Goal: Task Accomplishment & Management: Use online tool/utility

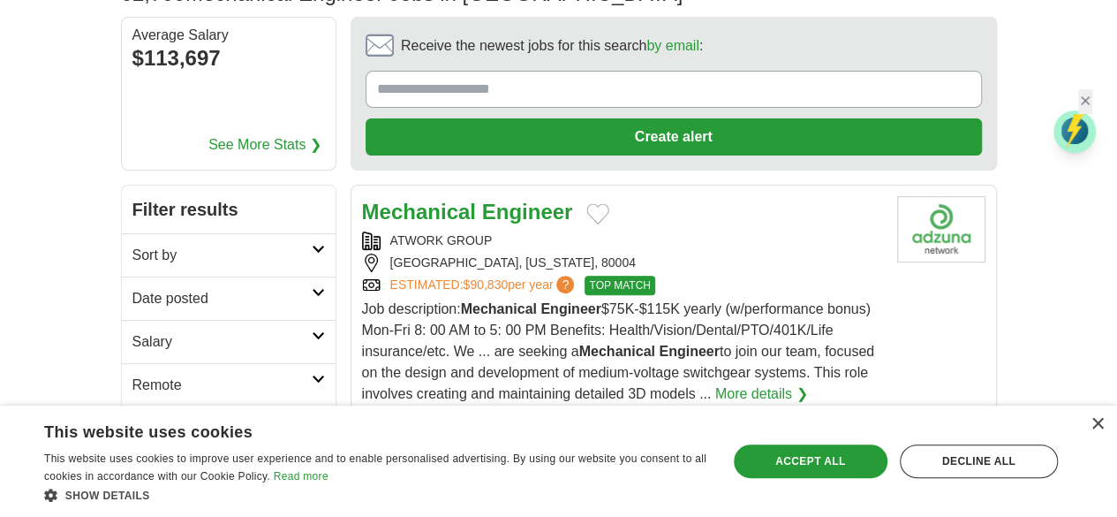
scroll to position [177, 0]
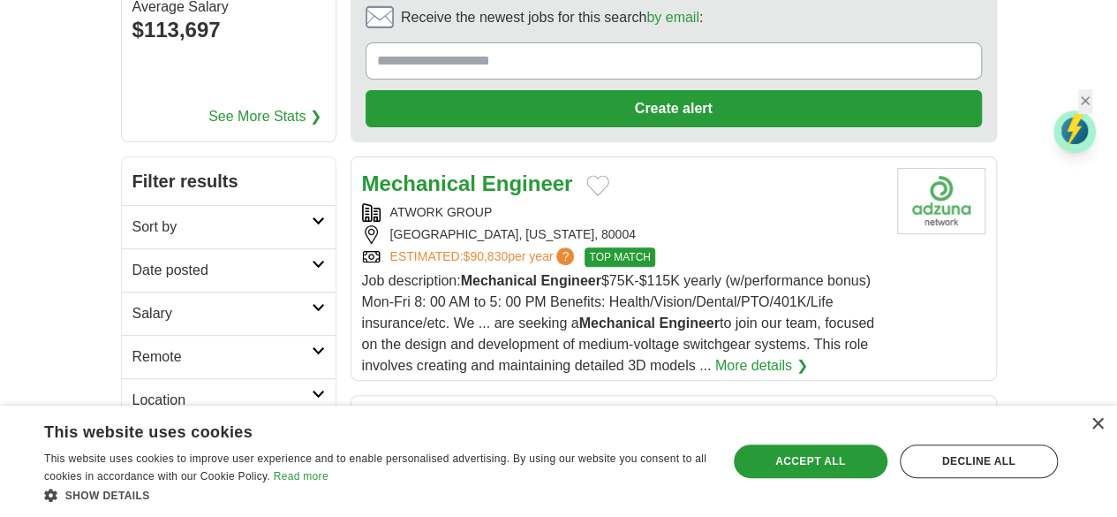
click at [132, 346] on h2 "Remote" at bounding box center [221, 356] width 179 height 21
click at [132, 391] on link "Remote jobs" at bounding box center [171, 398] width 79 height 15
click at [272, 248] on link "Date posted" at bounding box center [229, 269] width 214 height 43
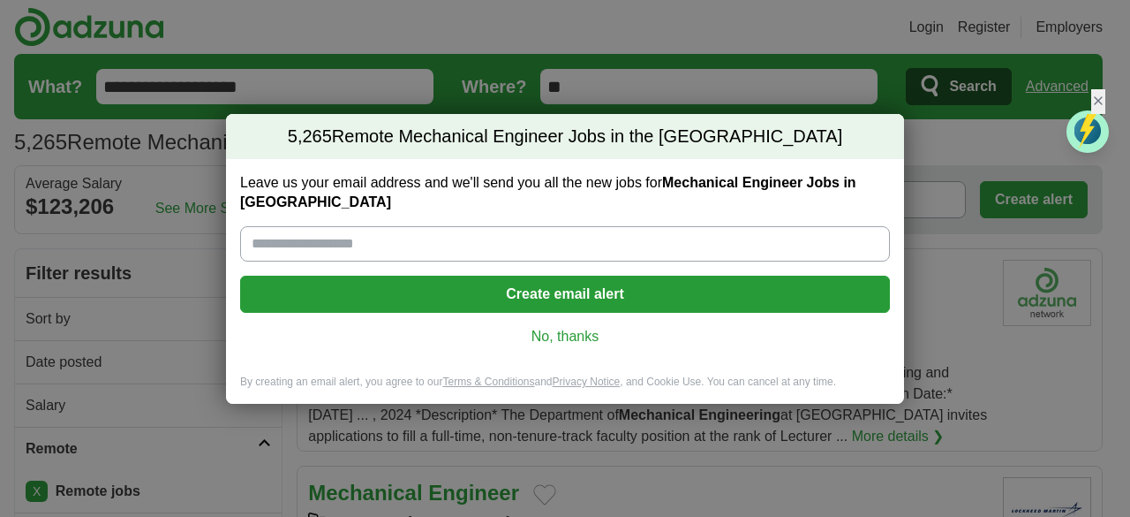
click at [592, 327] on link "No, thanks" at bounding box center [565, 336] width 622 height 19
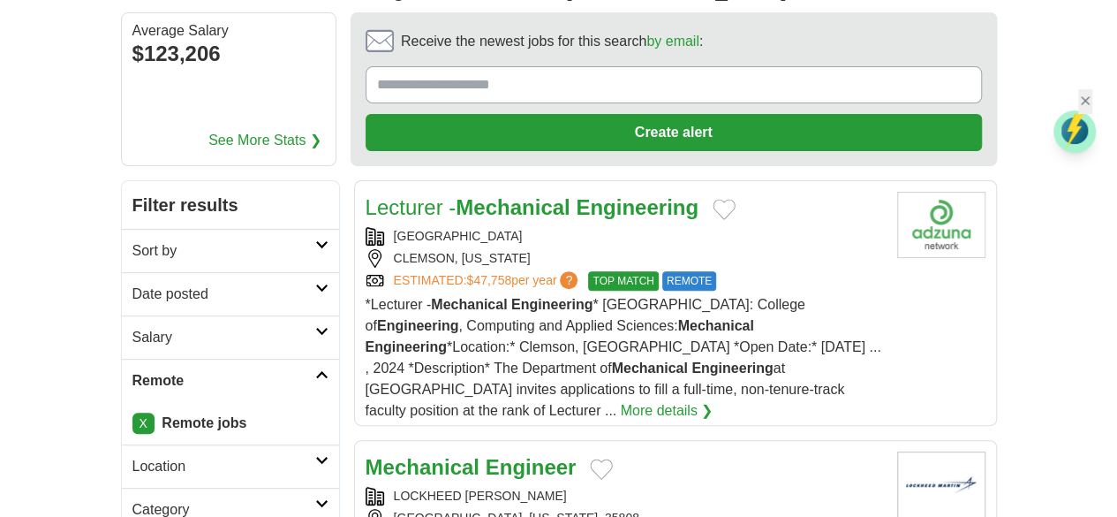
scroll to position [177, 0]
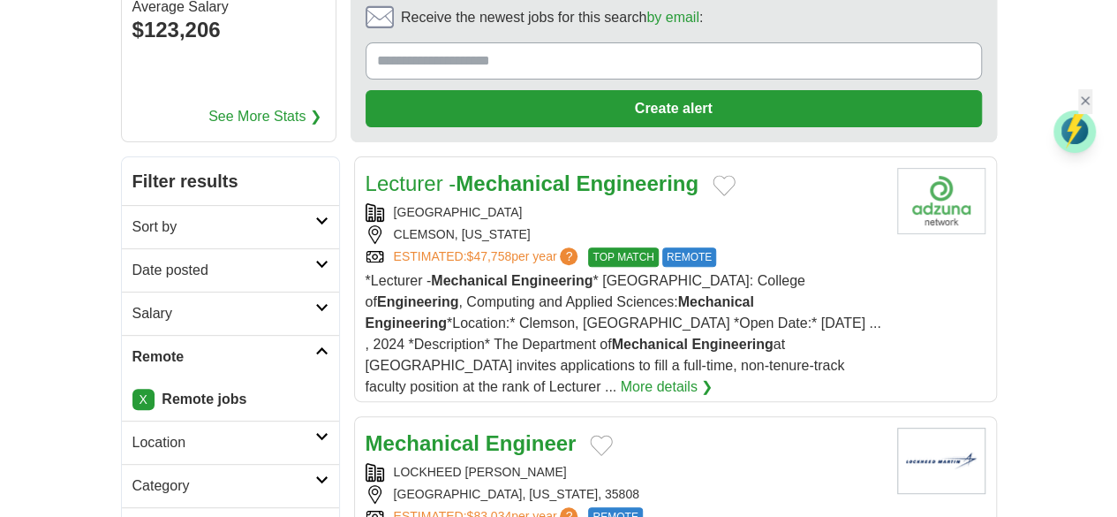
click at [132, 260] on h2 "Date posted" at bounding box center [223, 270] width 183 height 21
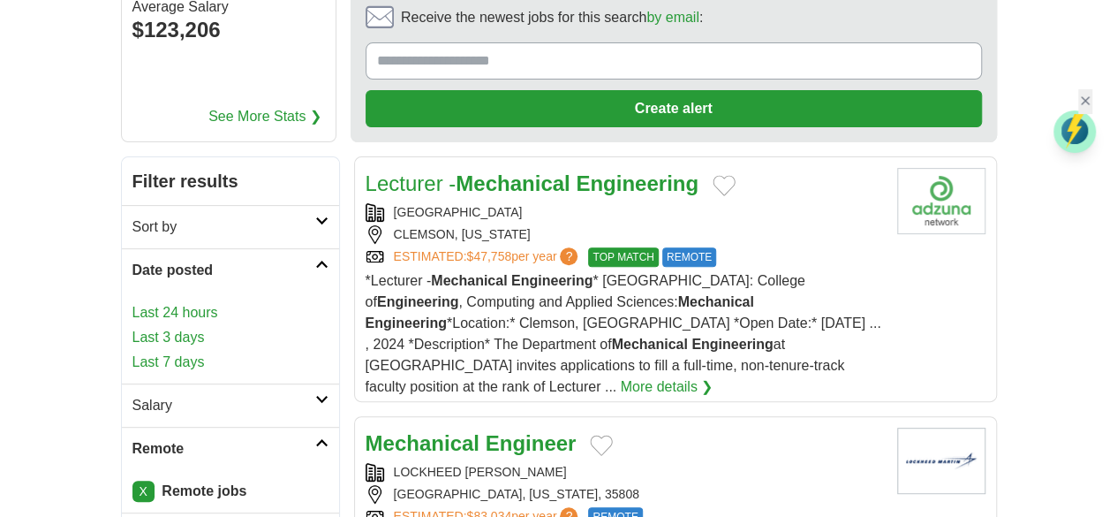
click at [132, 351] on link "Last 7 days" at bounding box center [230, 361] width 196 height 21
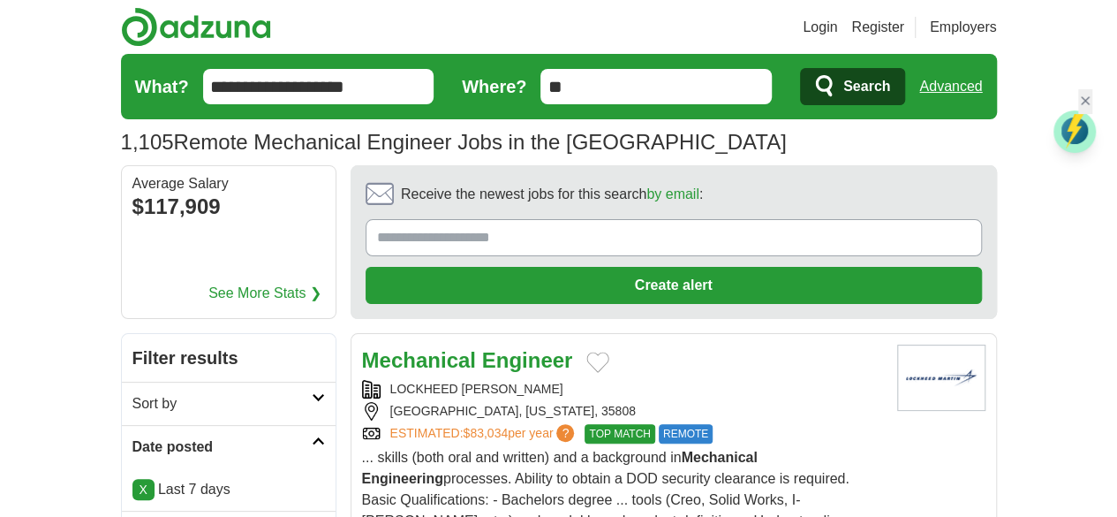
click at [496, 348] on strong "Engineer" at bounding box center [527, 360] width 91 height 24
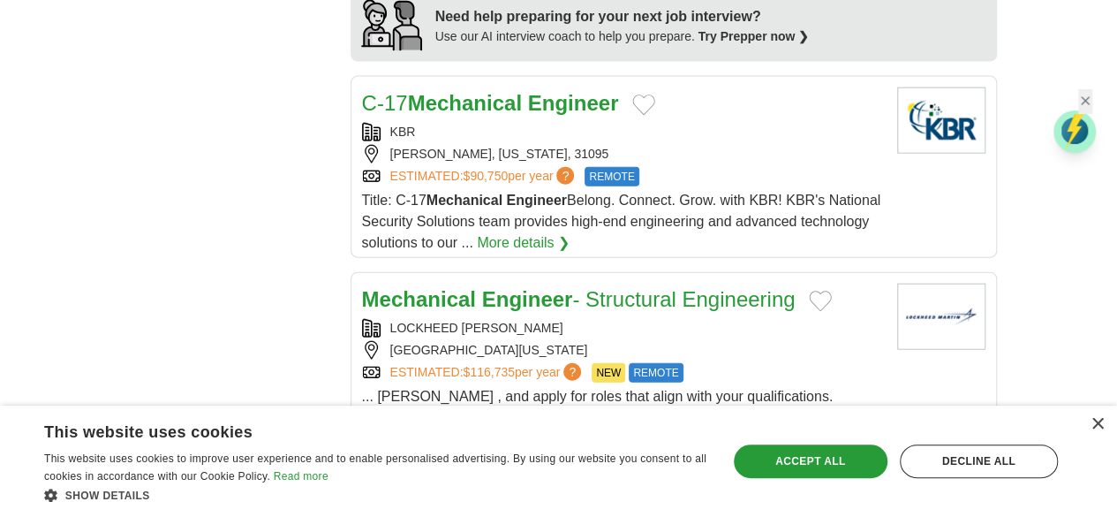
scroll to position [2119, 0]
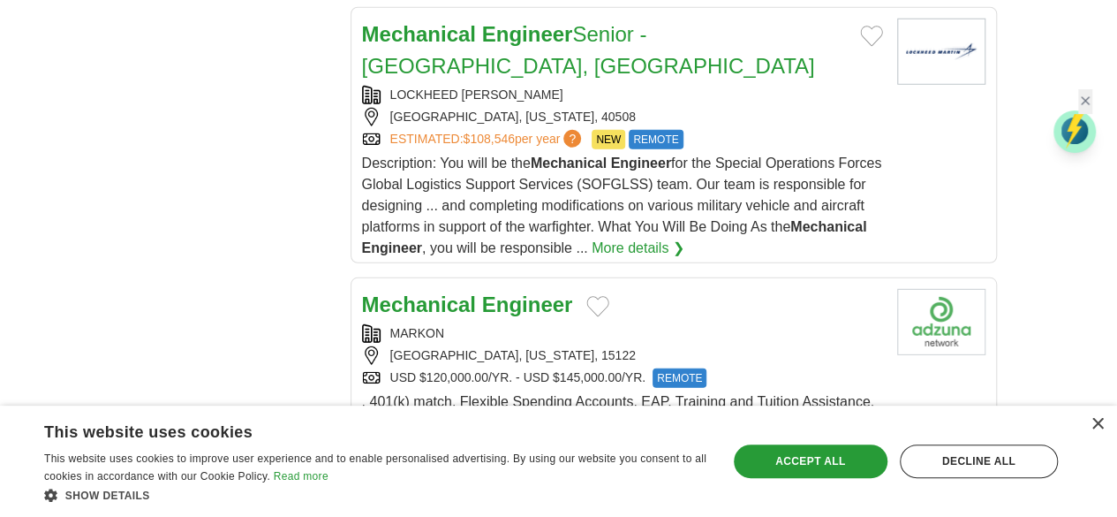
scroll to position [2649, 0]
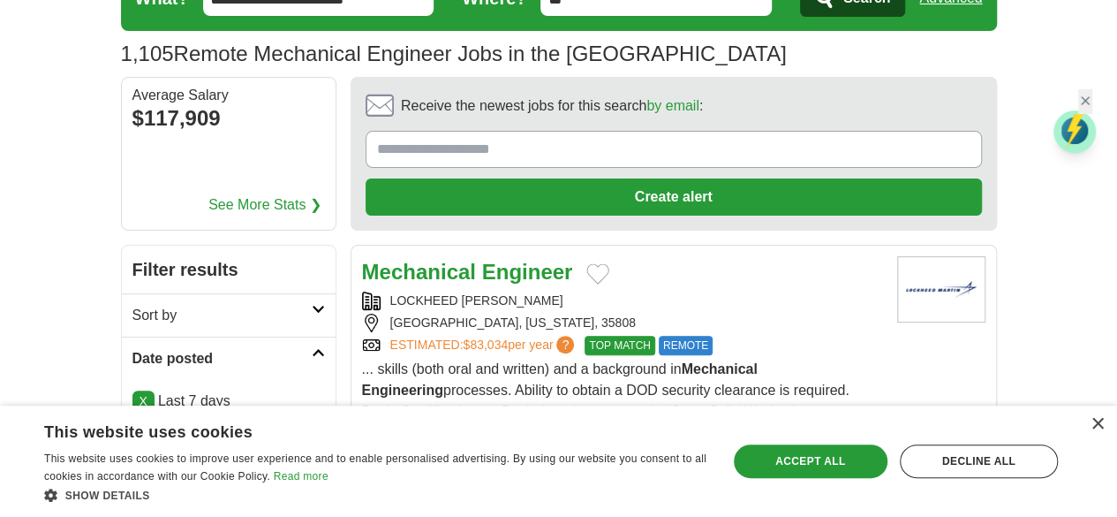
scroll to position [0, 0]
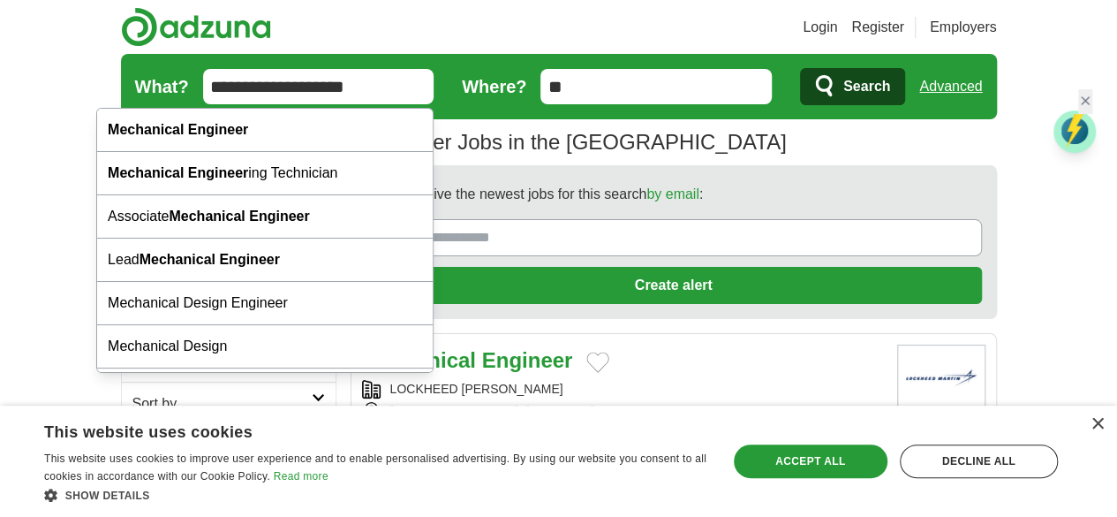
click at [416, 84] on input "**********" at bounding box center [318, 86] width 231 height 35
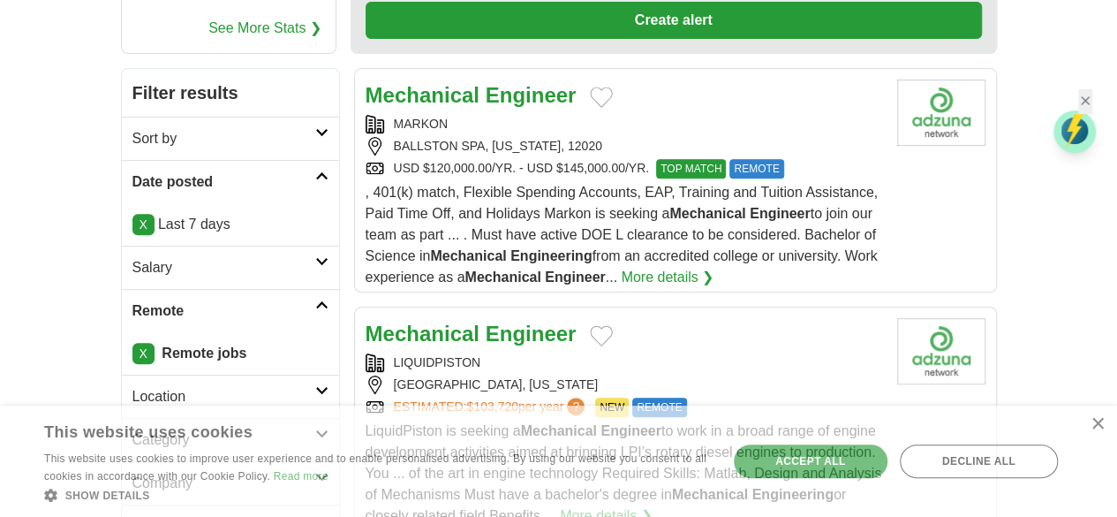
click at [600, 353] on div "LIQUIDPISTON" at bounding box center [624, 362] width 517 height 19
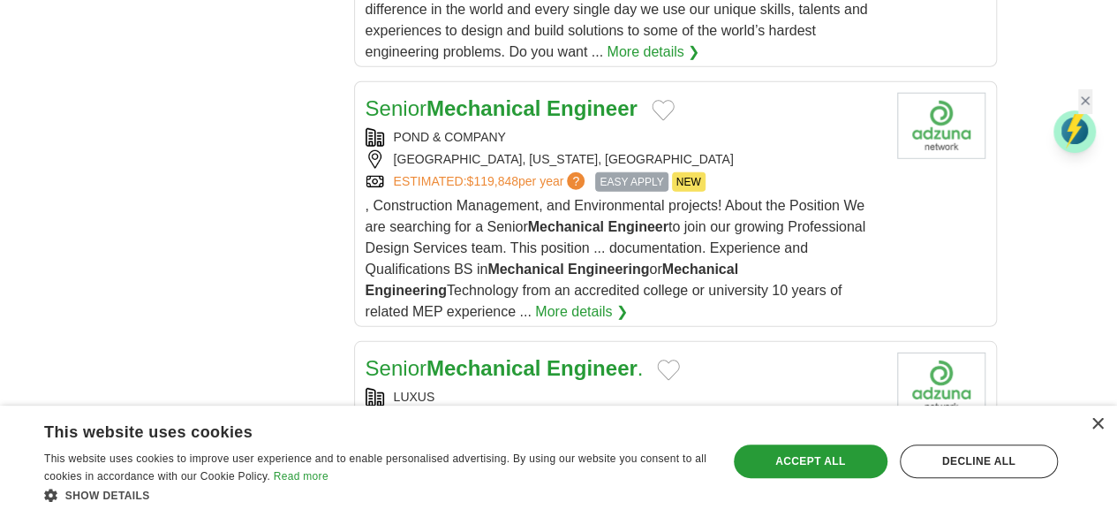
scroll to position [2649, 0]
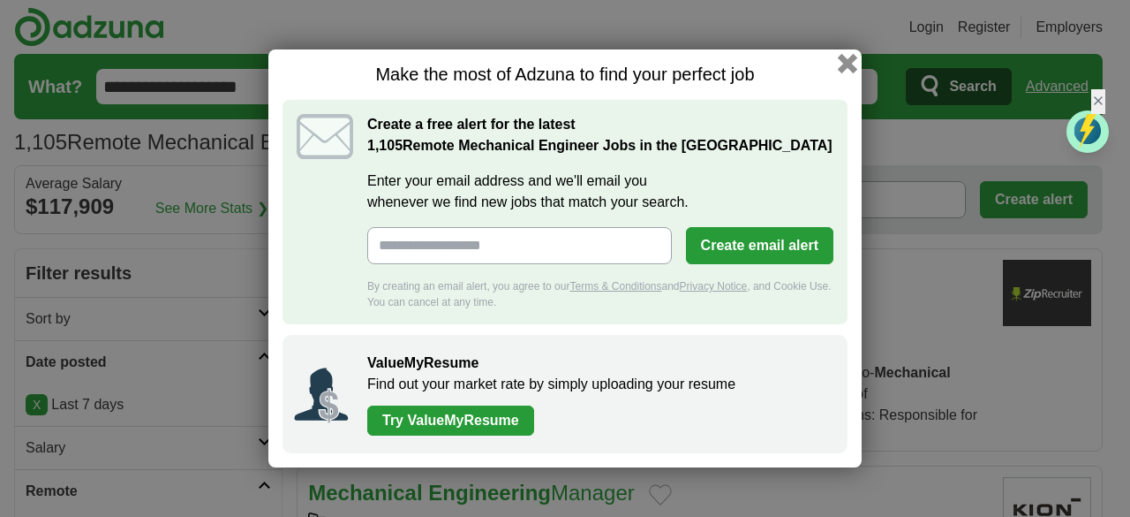
click at [842, 66] on button "button" at bounding box center [847, 63] width 19 height 19
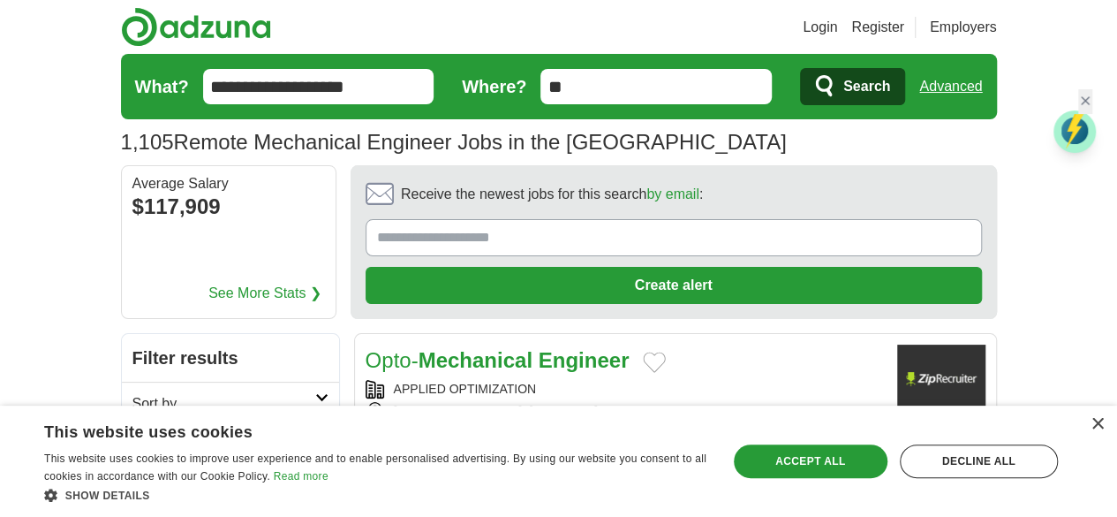
click at [650, 86] on input "**" at bounding box center [655, 86] width 231 height 35
type input "*"
click at [650, 86] on input "Where?" at bounding box center [655, 86] width 231 height 35
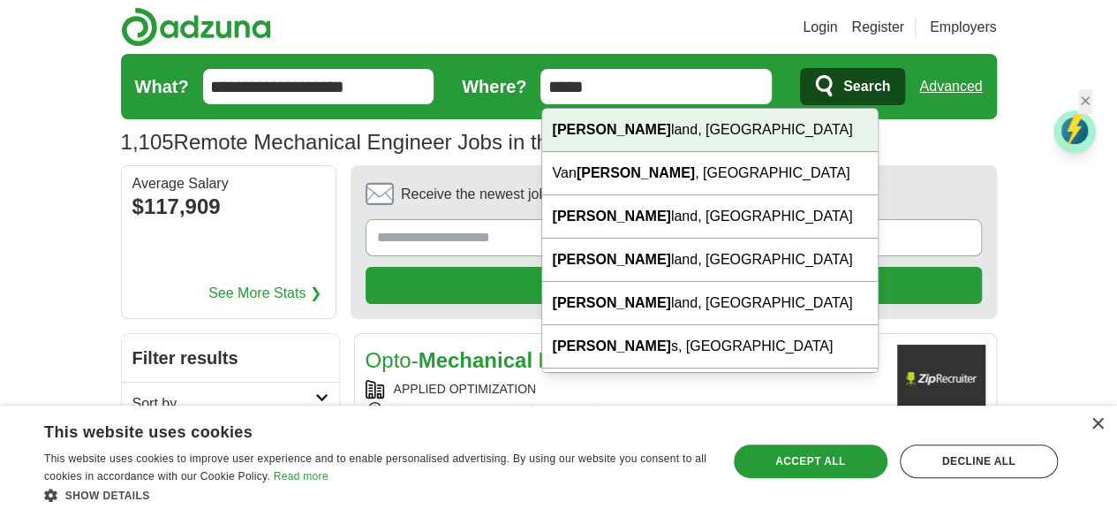
click at [623, 132] on div "Cleve land, OH" at bounding box center [710, 130] width 336 height 43
type input "**********"
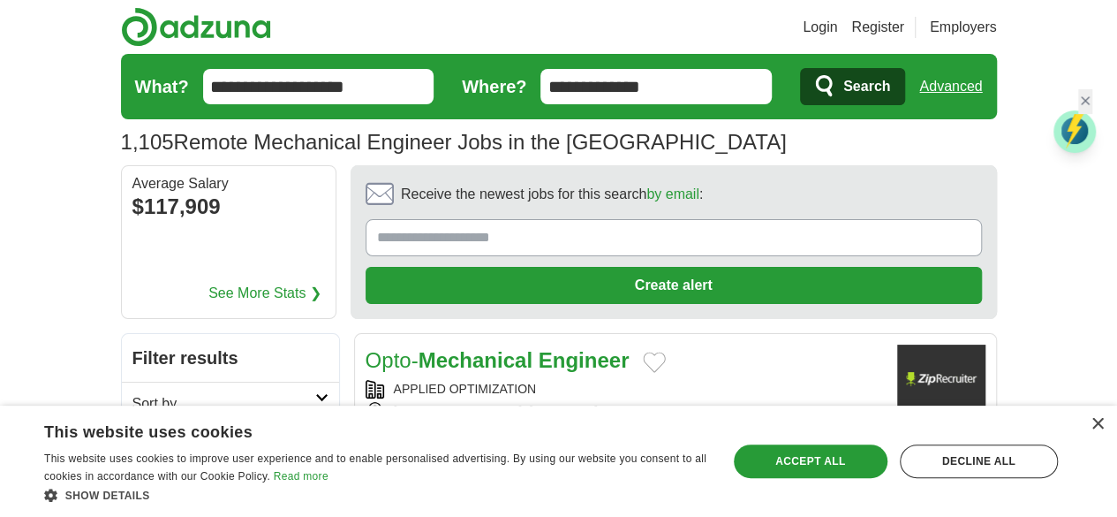
click at [836, 76] on icon "submit" at bounding box center [825, 86] width 21 height 25
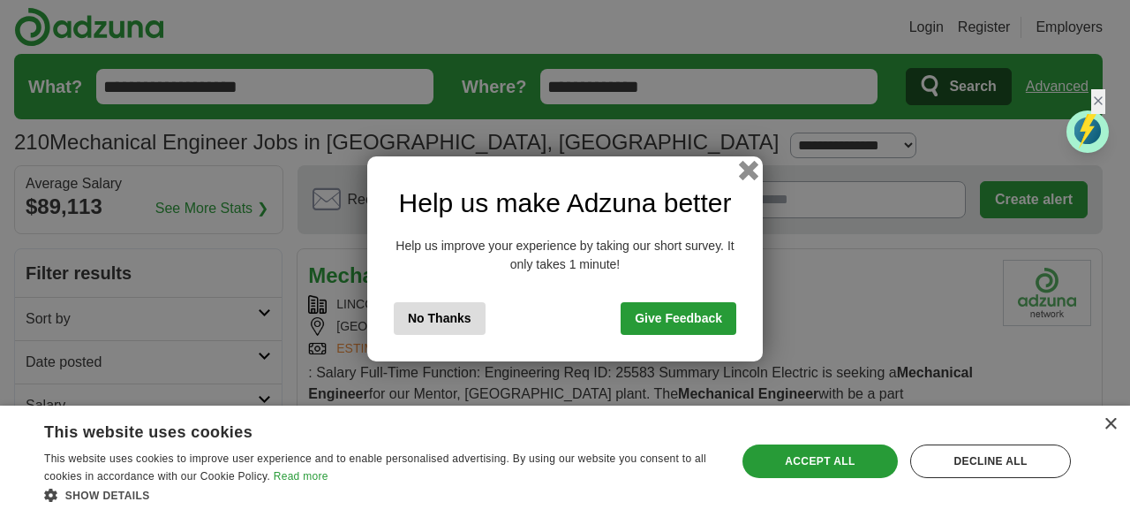
click at [752, 167] on button "button" at bounding box center [748, 169] width 19 height 19
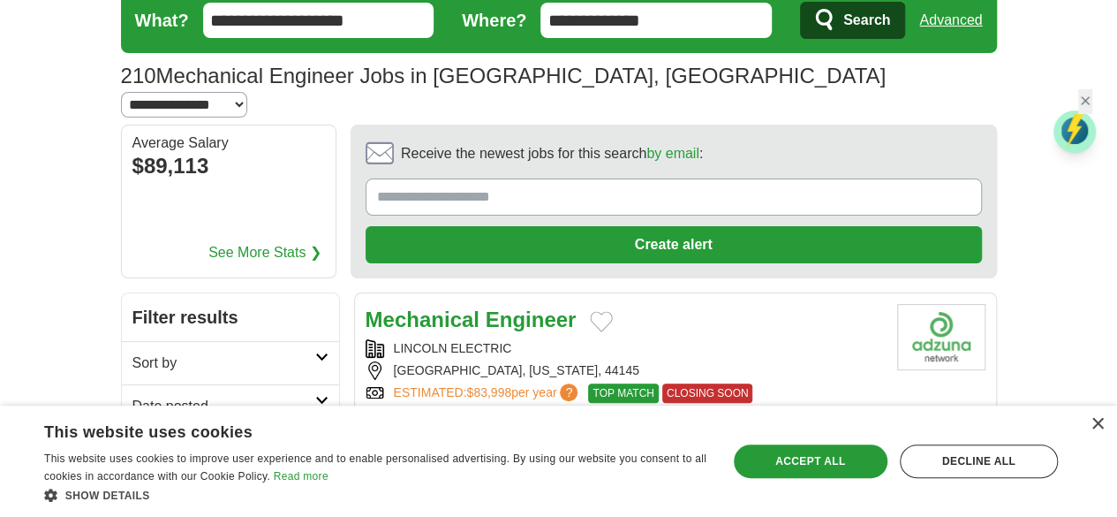
scroll to position [177, 0]
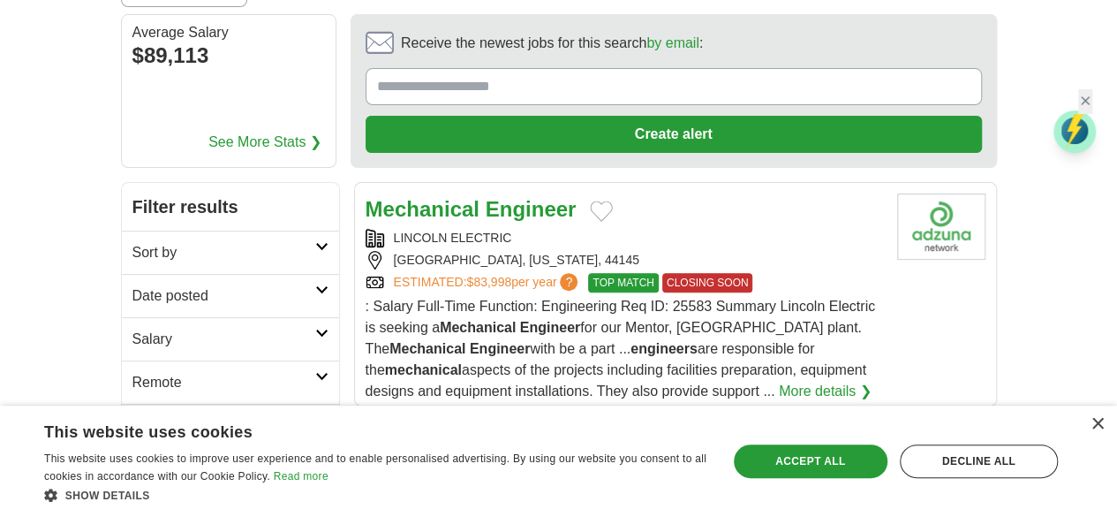
click at [411, 197] on strong "Mechanical" at bounding box center [423, 209] width 114 height 24
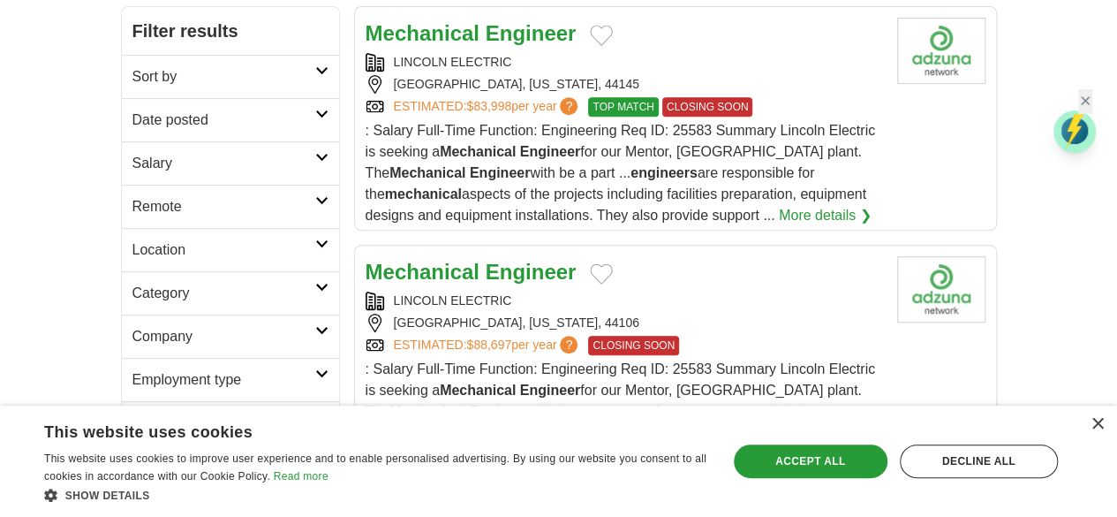
scroll to position [353, 0]
click at [449, 291] on div "LINCOLN ELECTRIC" at bounding box center [624, 300] width 517 height 19
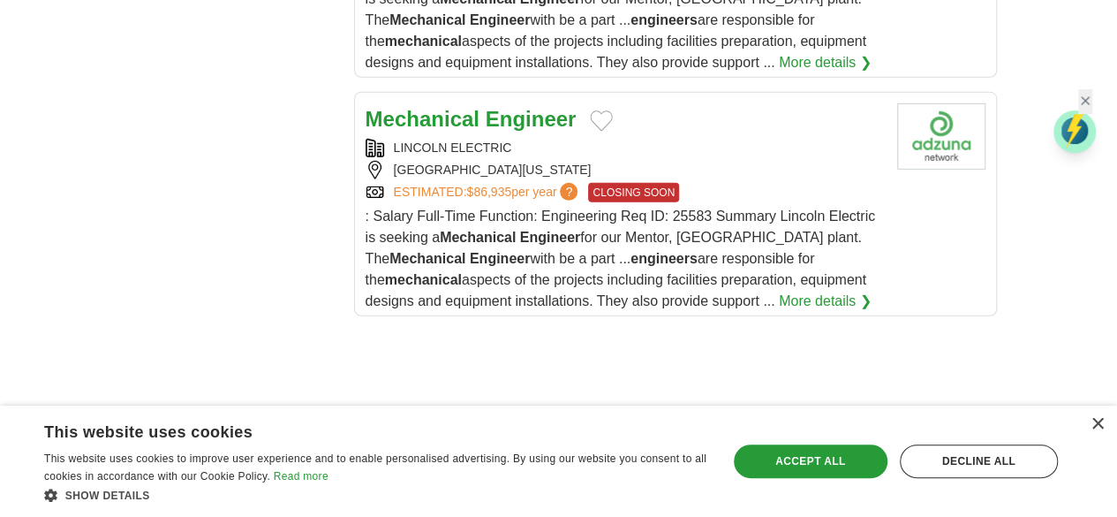
scroll to position [2649, 0]
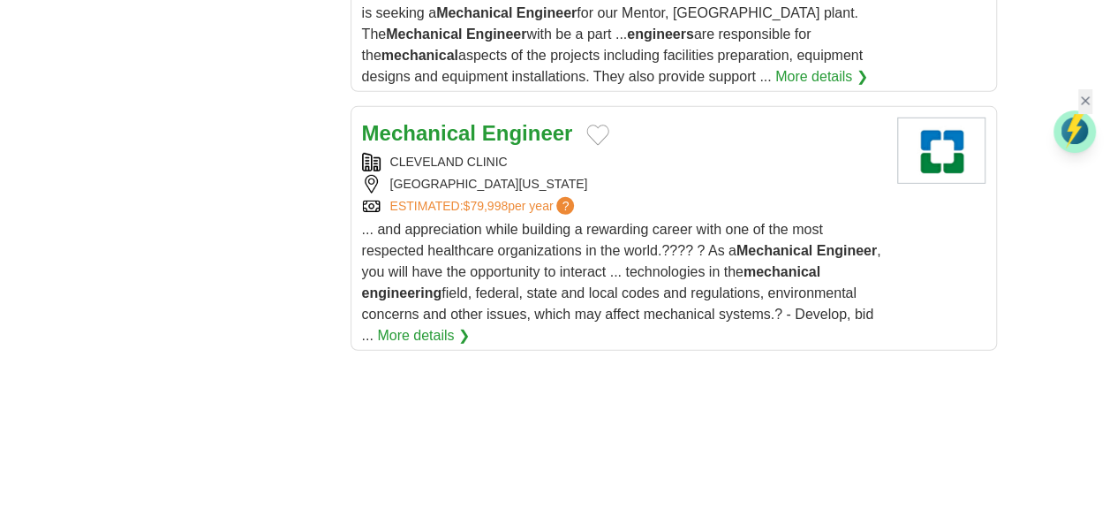
scroll to position [2561, 0]
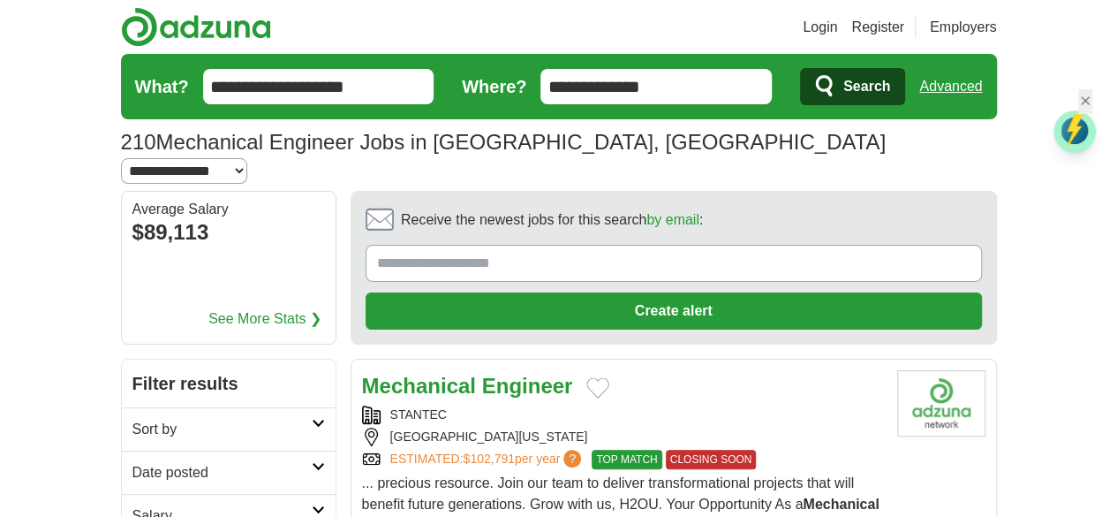
click at [396, 374] on strong "Mechanical" at bounding box center [419, 386] width 114 height 24
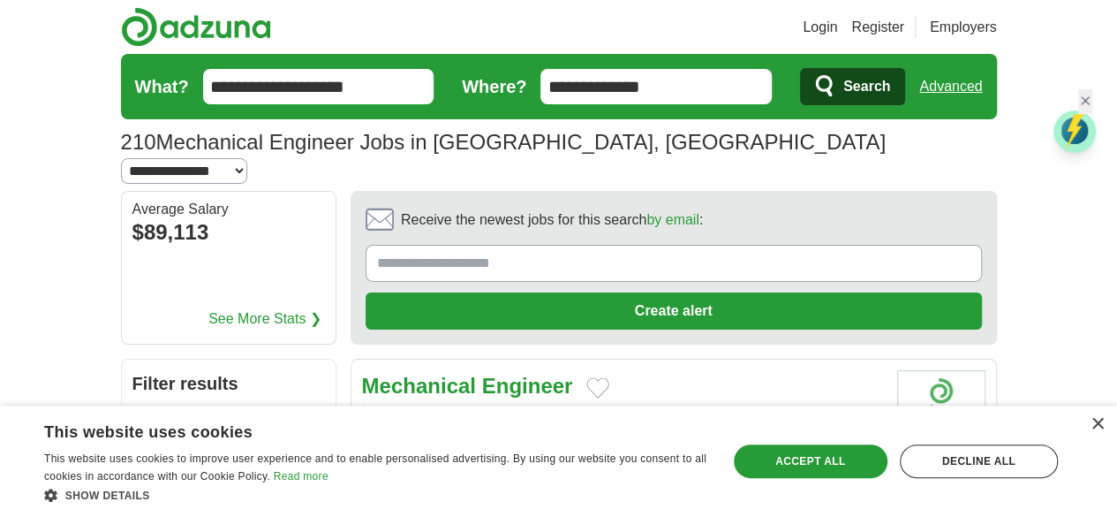
scroll to position [265, 0]
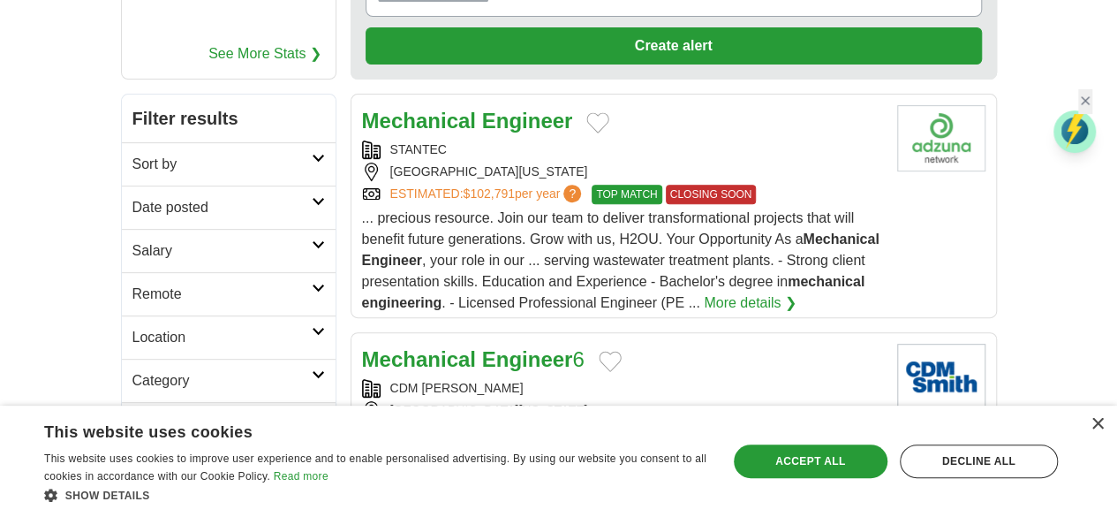
click at [475, 379] on div "CDM [PERSON_NAME]" at bounding box center [622, 388] width 521 height 19
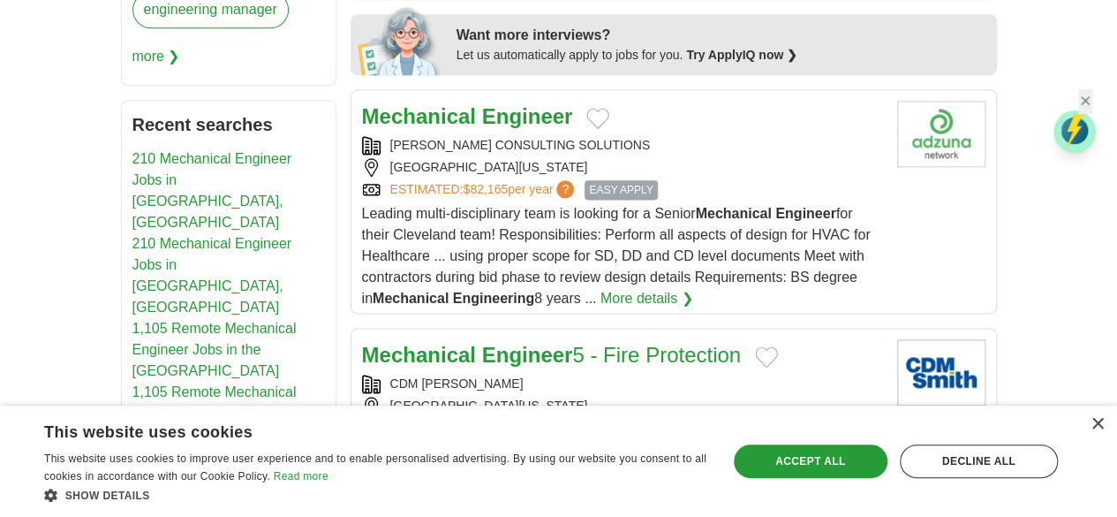
scroll to position [1325, 0]
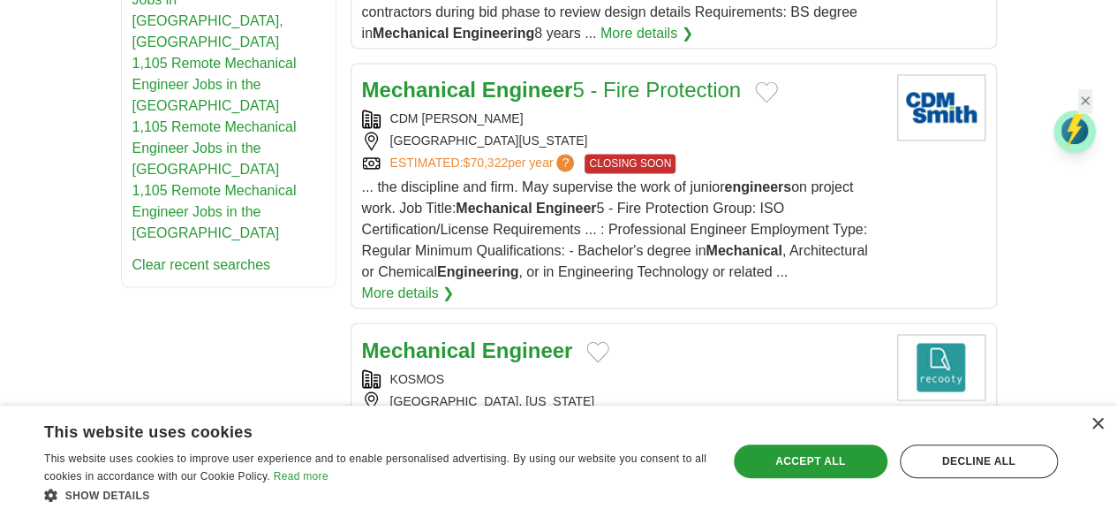
click at [484, 334] on div "Mechanical Engineer KOSMOS CLEVELAND, OHIO ESTIMATED: $96,513 per year ? CLOSIN…" at bounding box center [622, 449] width 521 height 230
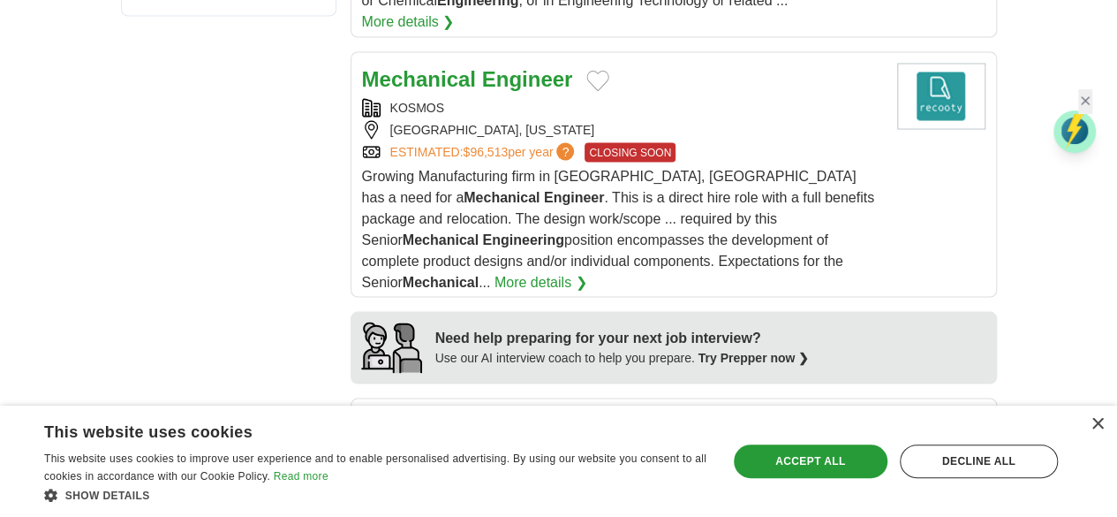
scroll to position [1766, 0]
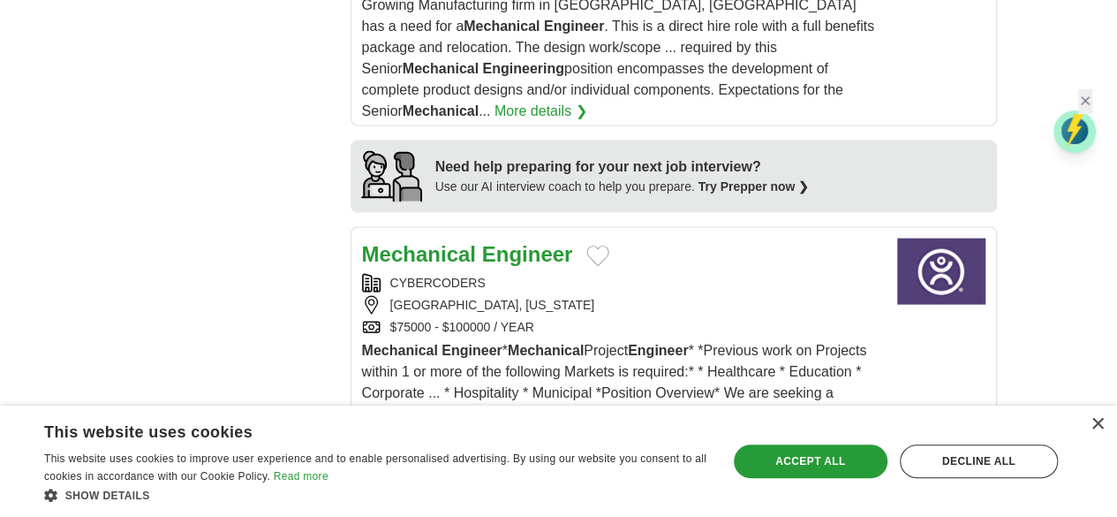
click at [507, 479] on strong "Engineer" at bounding box center [527, 491] width 91 height 24
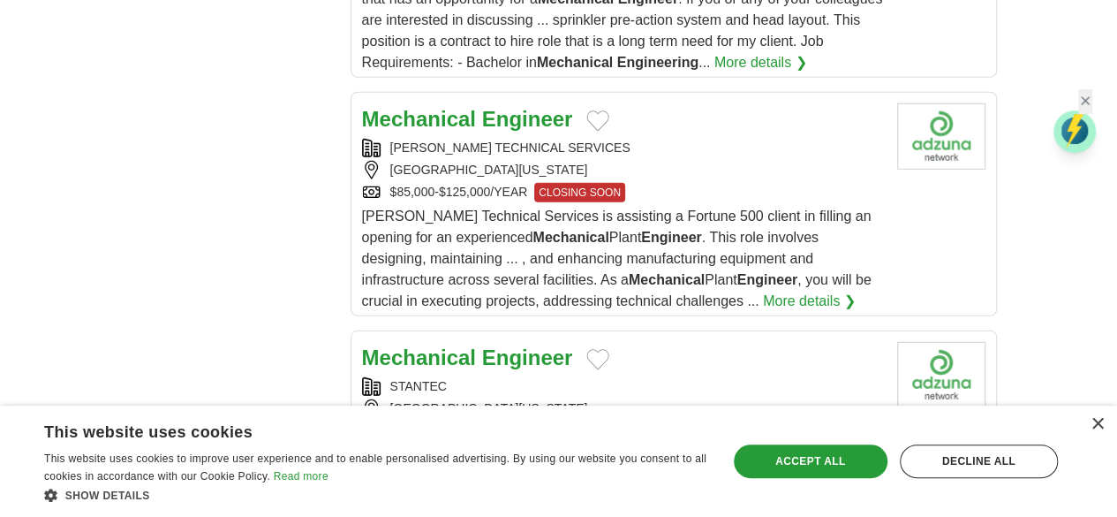
scroll to position [2561, 0]
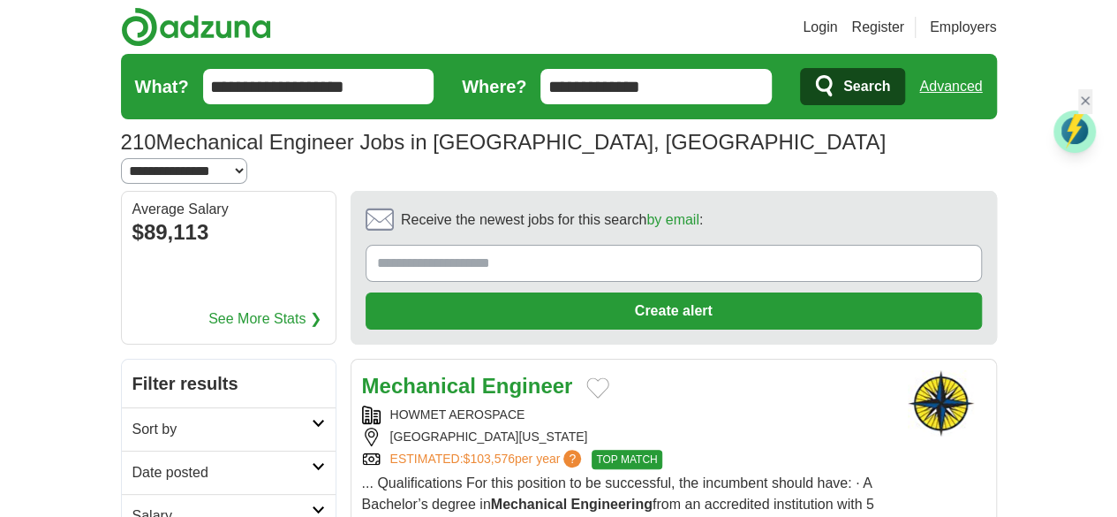
scroll to position [88, 0]
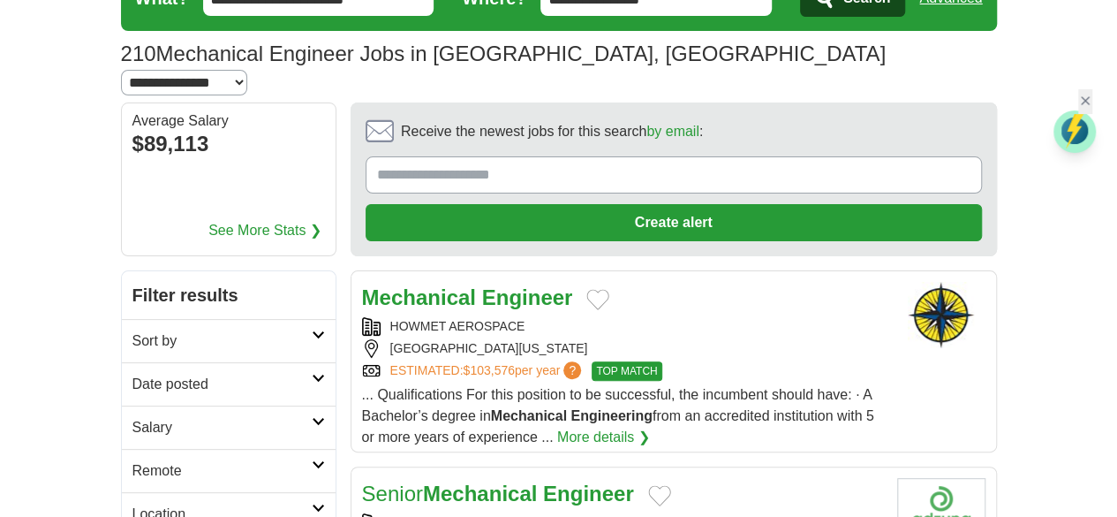
click at [560, 481] on strong "Engineer" at bounding box center [588, 493] width 91 height 24
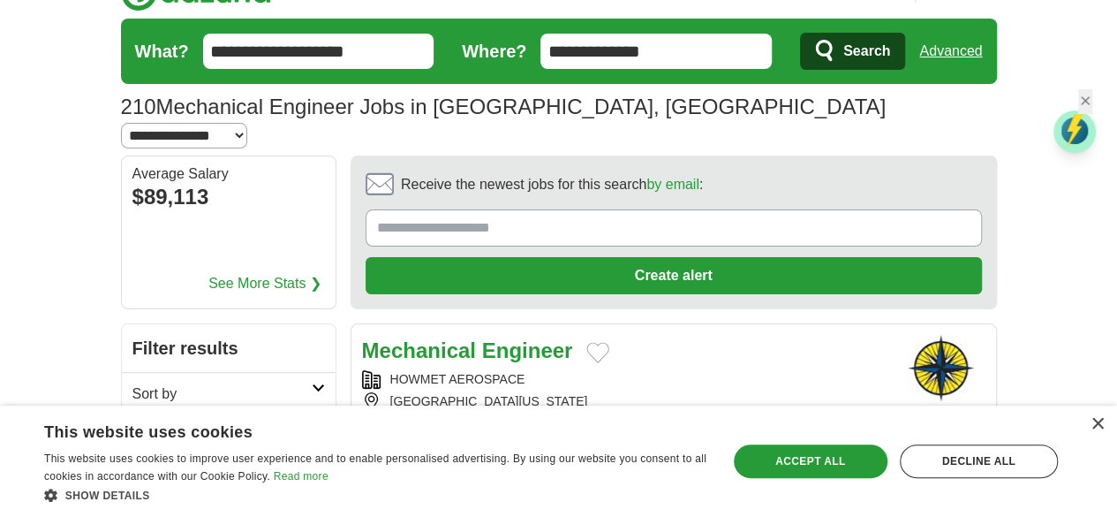
scroll to position [0, 0]
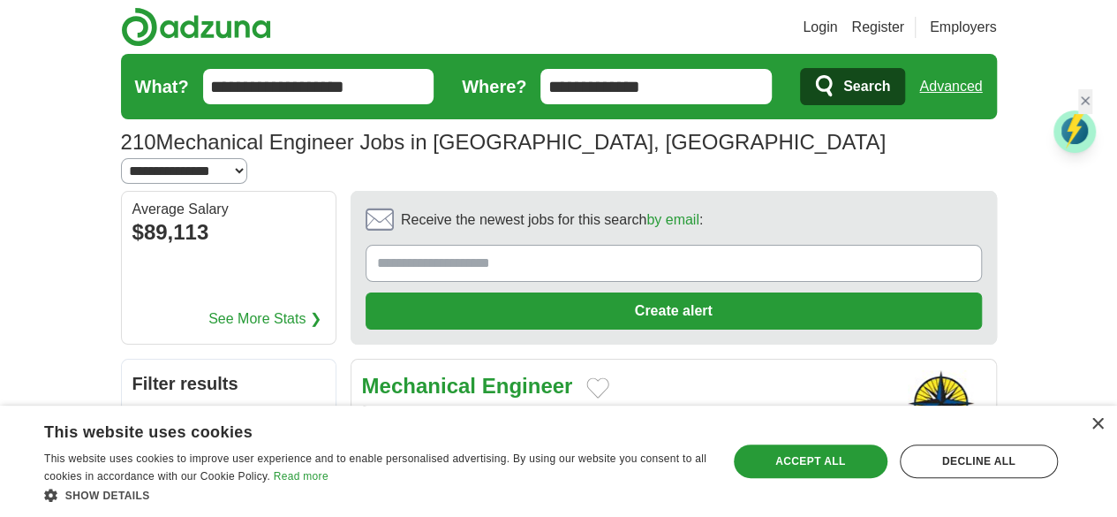
click at [419, 91] on input "**********" at bounding box center [318, 86] width 231 height 35
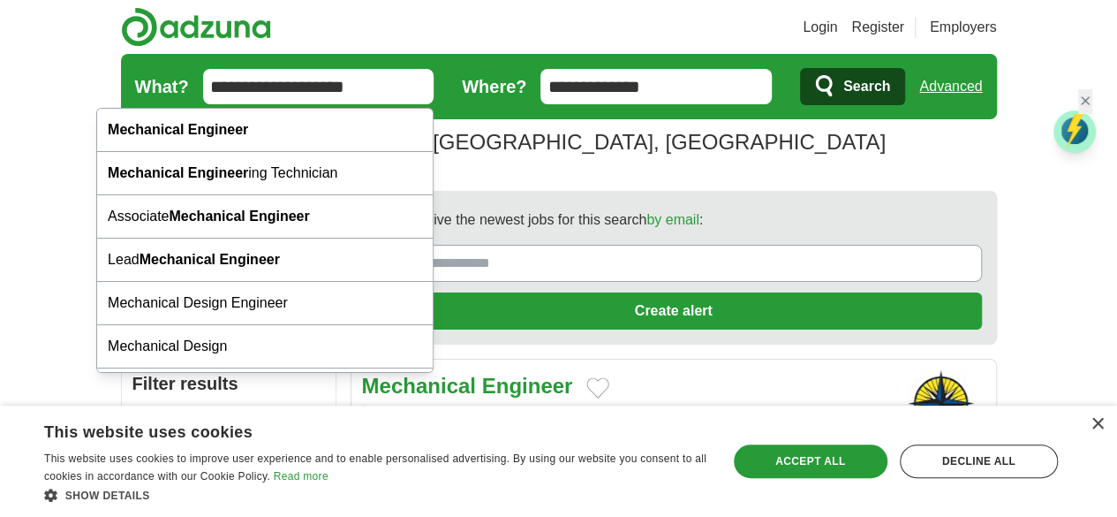
drag, startPoint x: 412, startPoint y: 91, endPoint x: 72, endPoint y: 102, distance: 340.1
click at [121, 102] on form "**********" at bounding box center [559, 86] width 876 height 65
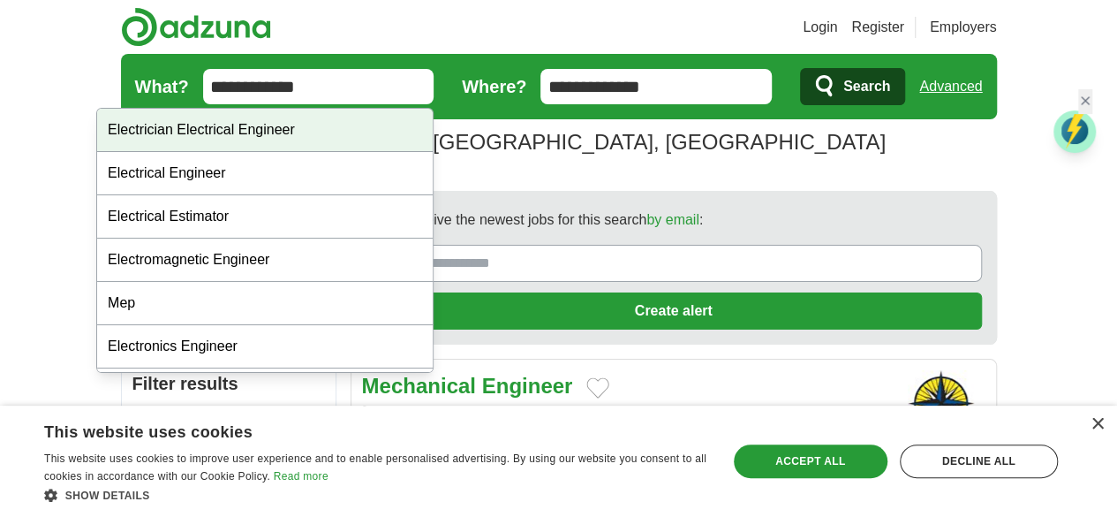
type input "**********"
click at [800, 68] on button "Search" at bounding box center [852, 86] width 105 height 37
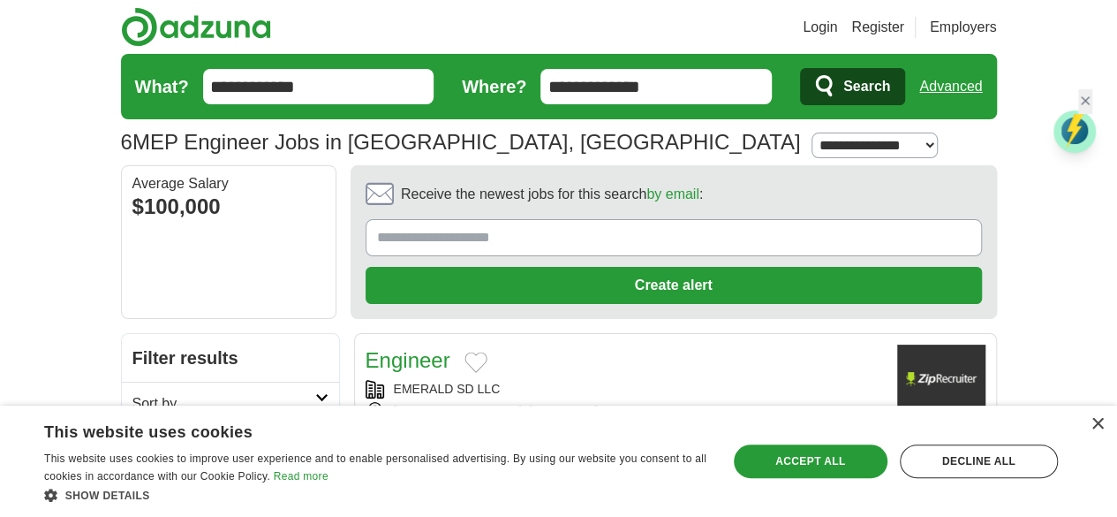
click at [745, 344] on div "Engineer" at bounding box center [624, 360] width 517 height 32
click at [419, 84] on input "**********" at bounding box center [318, 86] width 231 height 35
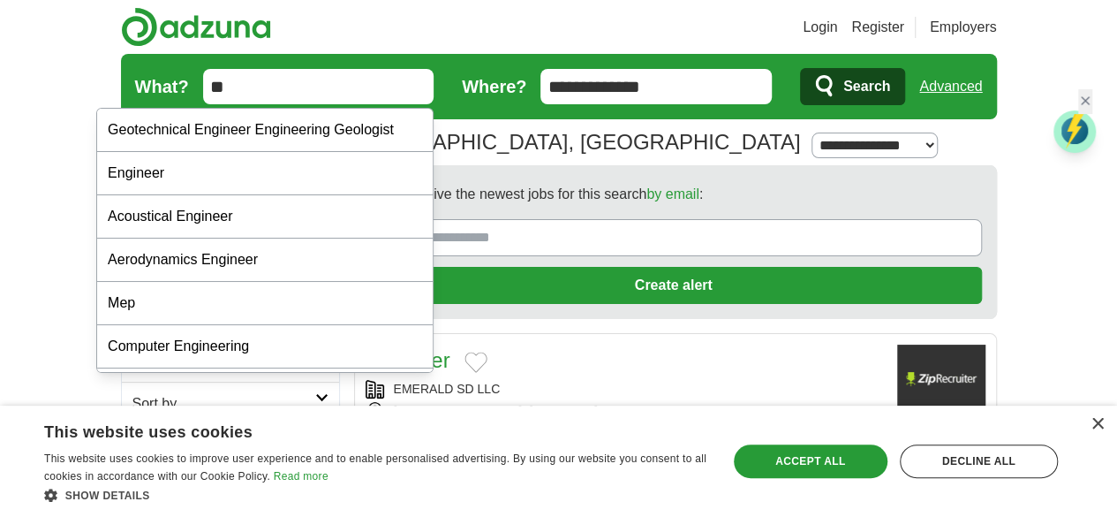
type input "*"
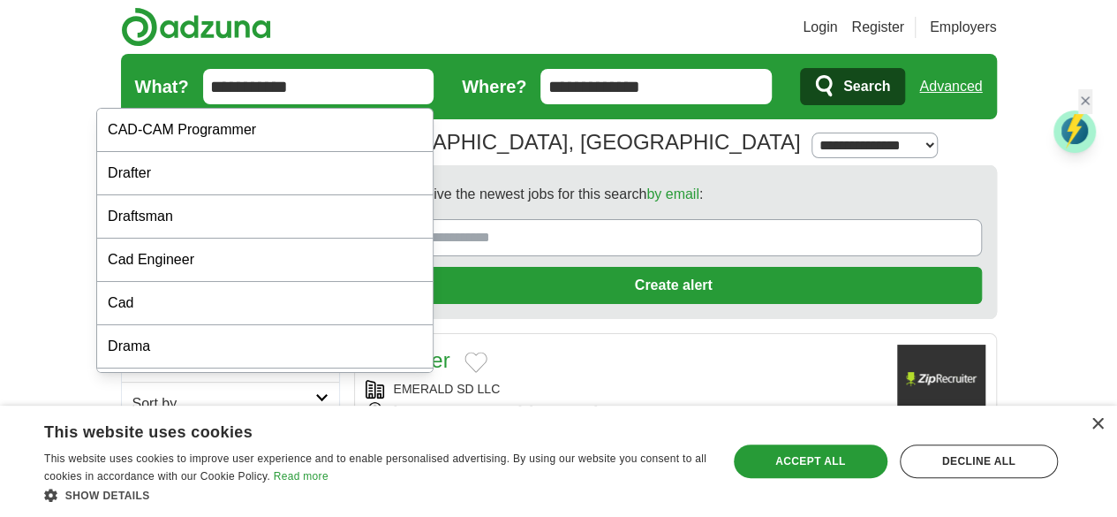
type input "**********"
click at [800, 68] on button "Search" at bounding box center [852, 86] width 105 height 37
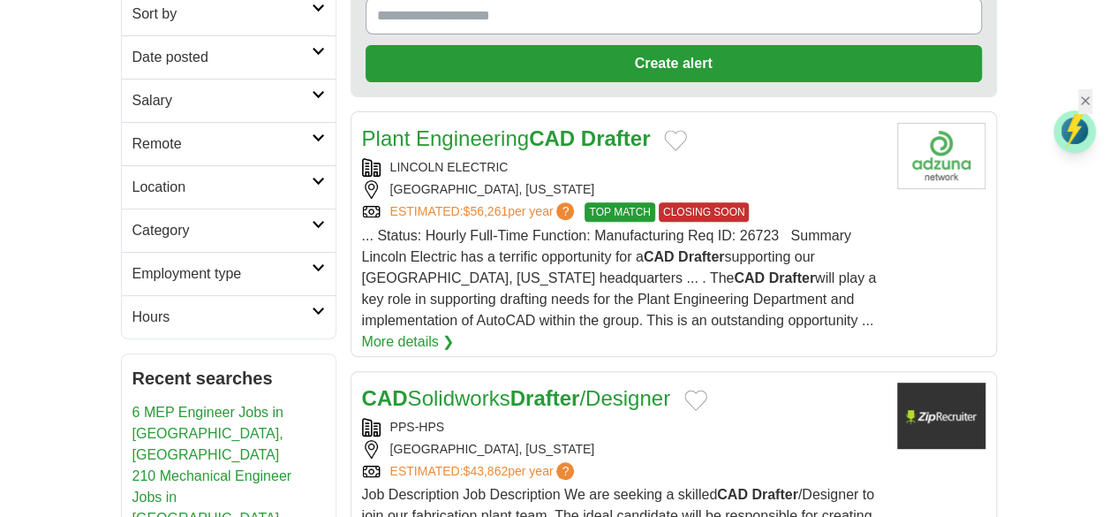
scroll to position [265, 0]
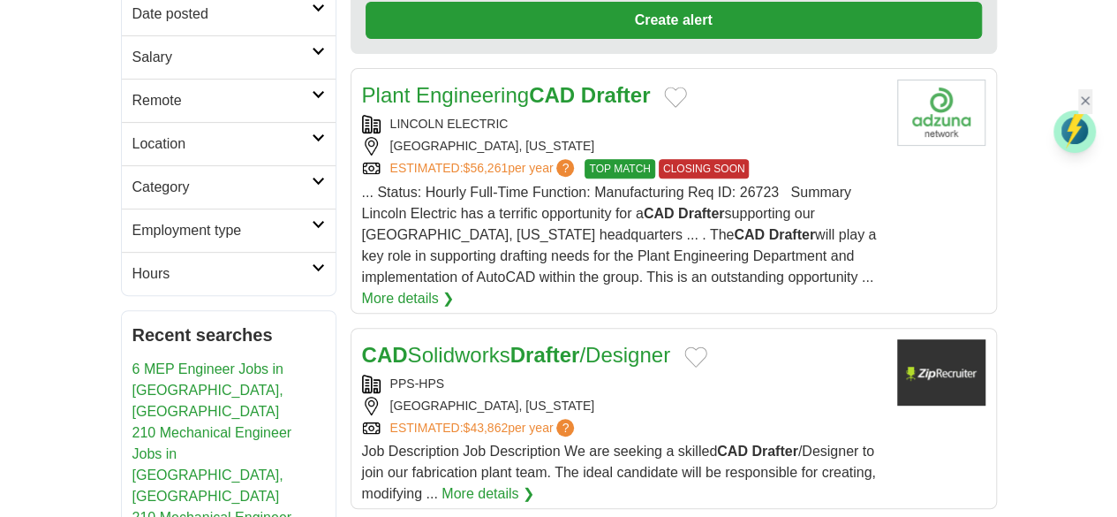
click at [585, 343] on link "CAD Solidworks Drafter /Designer" at bounding box center [516, 355] width 308 height 24
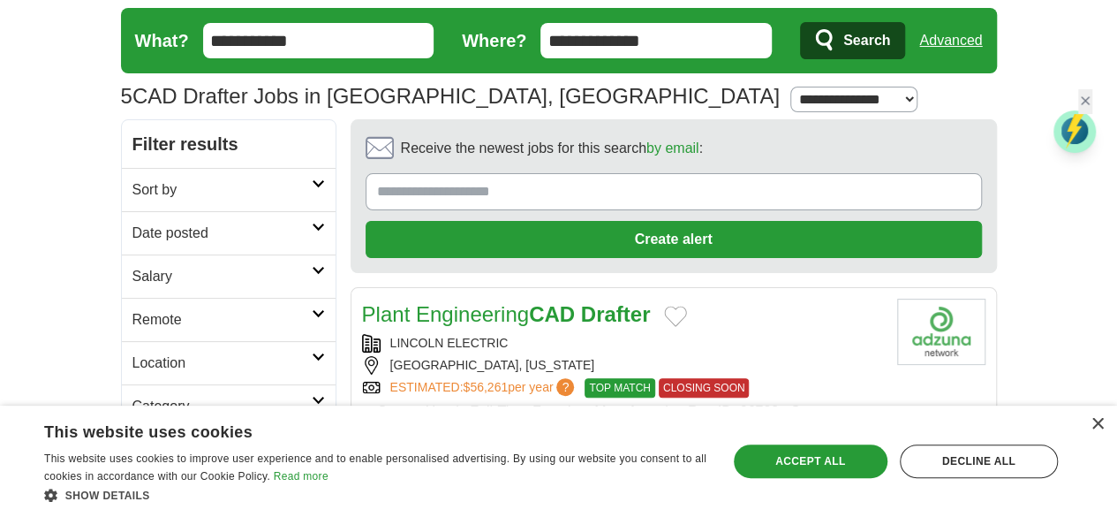
scroll to position [0, 0]
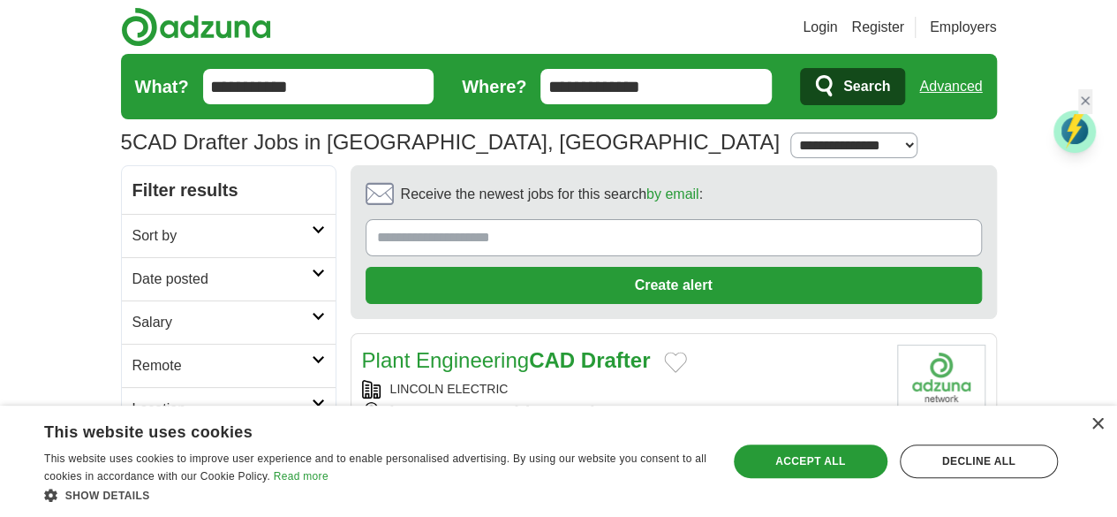
drag, startPoint x: 692, startPoint y: 90, endPoint x: 533, endPoint y: 86, distance: 159.0
click at [533, 86] on form "**********" at bounding box center [559, 86] width 876 height 65
type input "******"
click at [890, 94] on span "Search" at bounding box center [866, 86] width 47 height 35
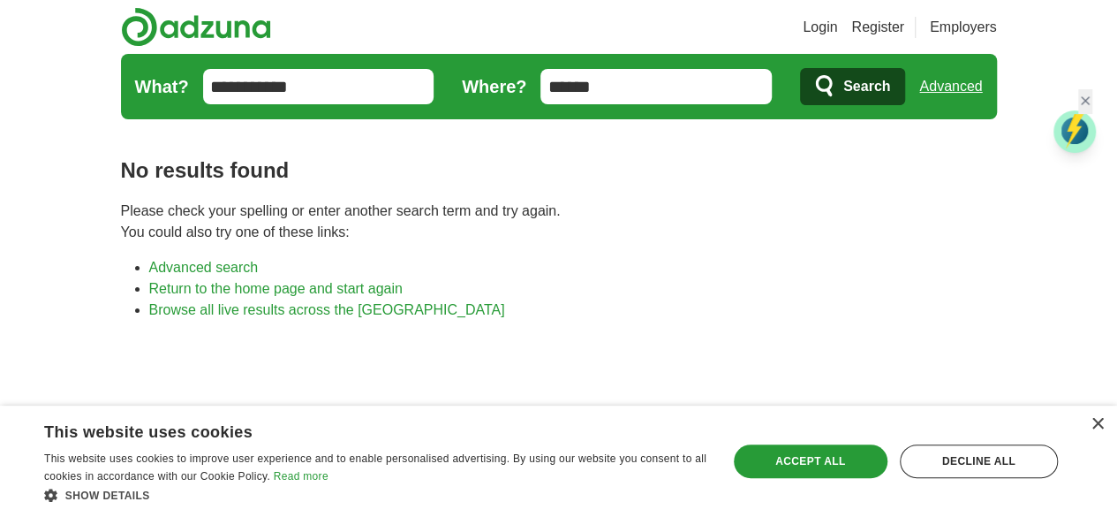
drag, startPoint x: 624, startPoint y: 72, endPoint x: 475, endPoint y: 119, distance: 156.7
click at [475, 119] on section "job, company, title [GEOGRAPHIC_DATA] [GEOGRAPHIC_DATA] Select a salary range S…" at bounding box center [559, 90] width 876 height 72
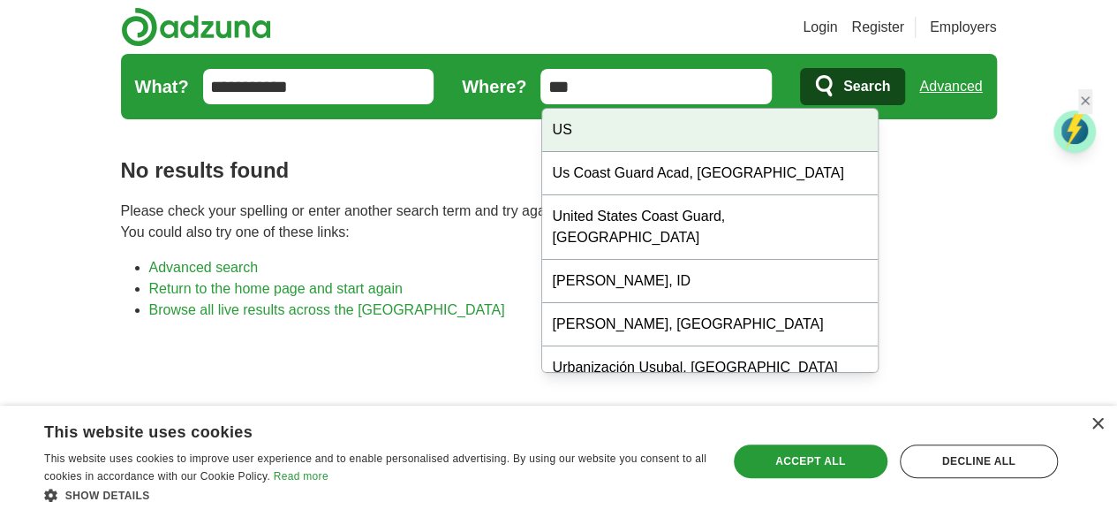
click at [754, 136] on div "US" at bounding box center [710, 130] width 336 height 43
type input "**"
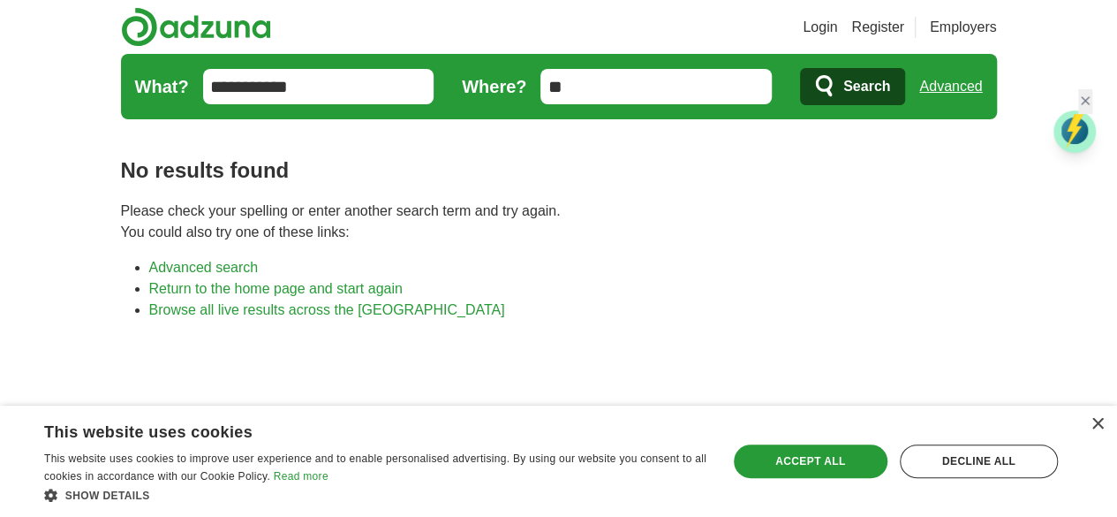
click at [890, 79] on span "Search" at bounding box center [866, 86] width 47 height 35
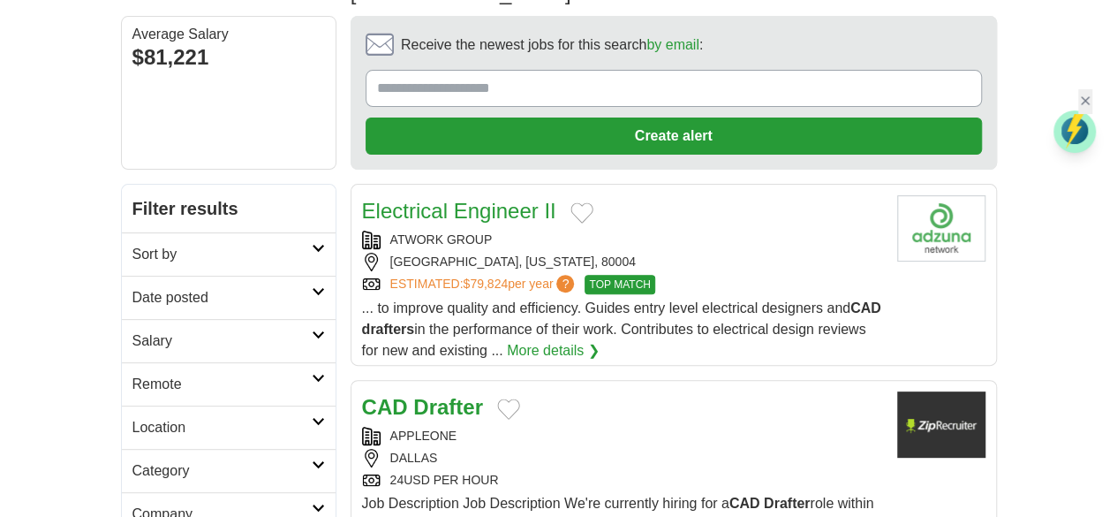
scroll to position [177, 0]
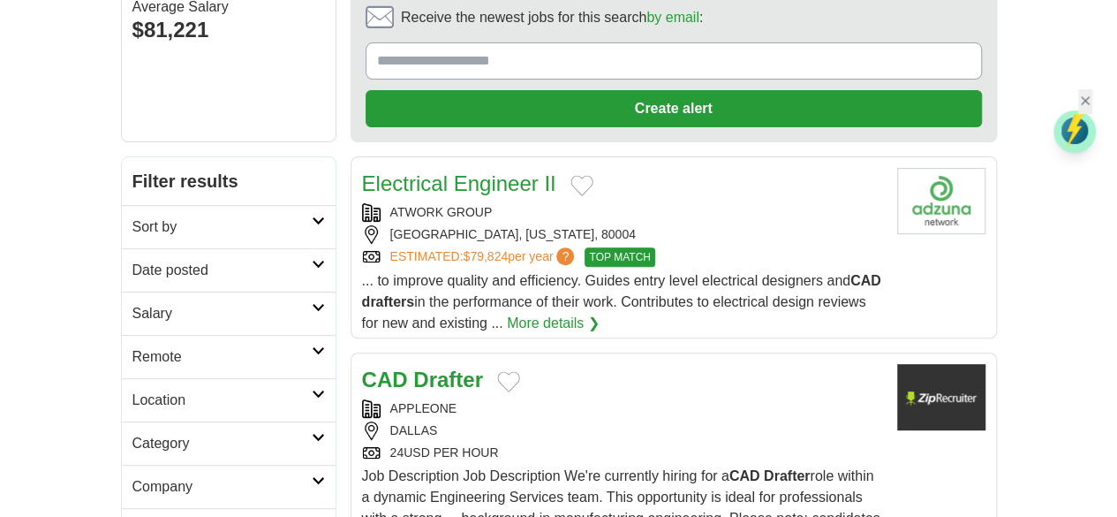
click at [132, 346] on h2 "Remote" at bounding box center [221, 356] width 179 height 21
click at [132, 391] on link "Remote jobs" at bounding box center [171, 398] width 79 height 15
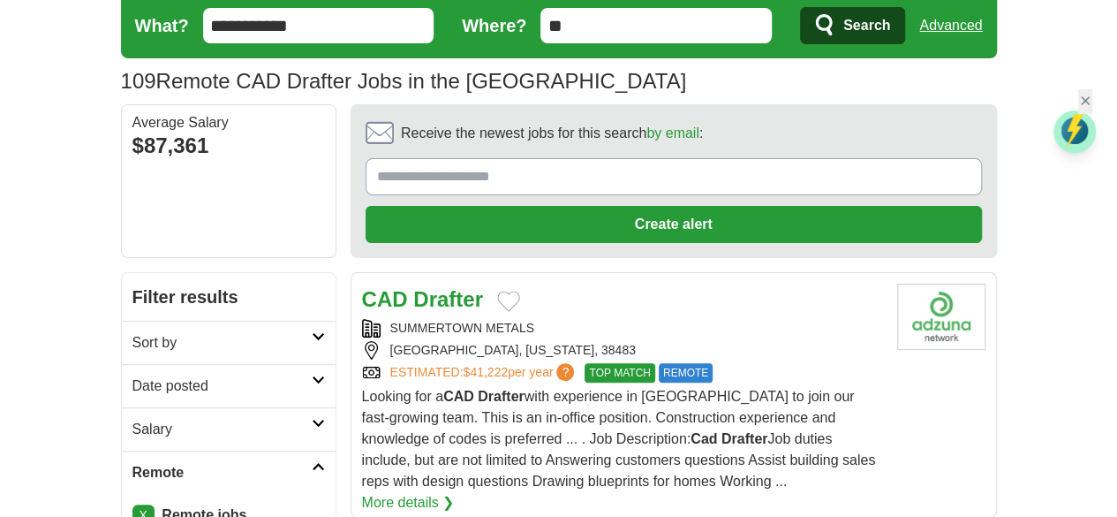
scroll to position [88, 0]
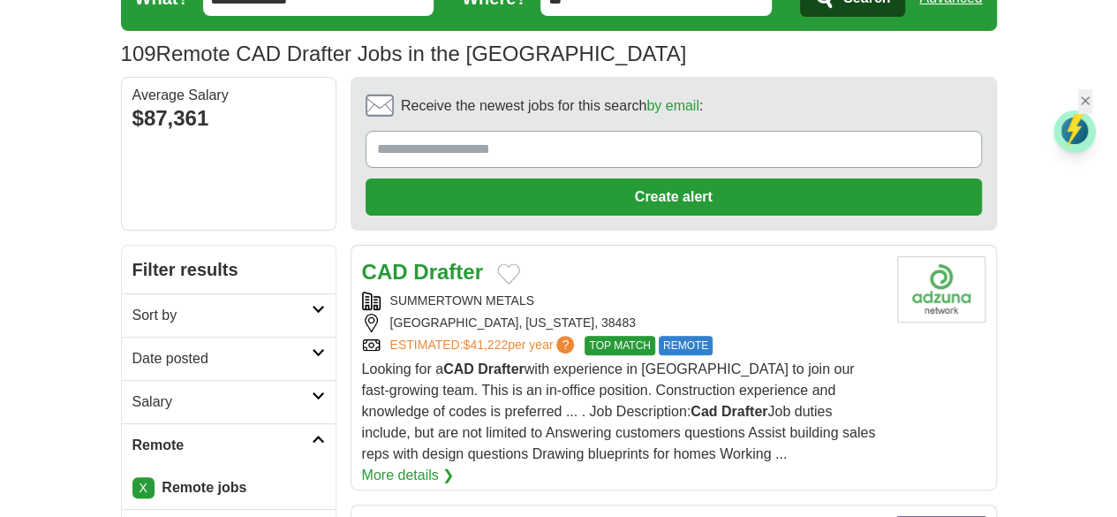
click at [132, 348] on h2 "Date posted" at bounding box center [221, 358] width 179 height 21
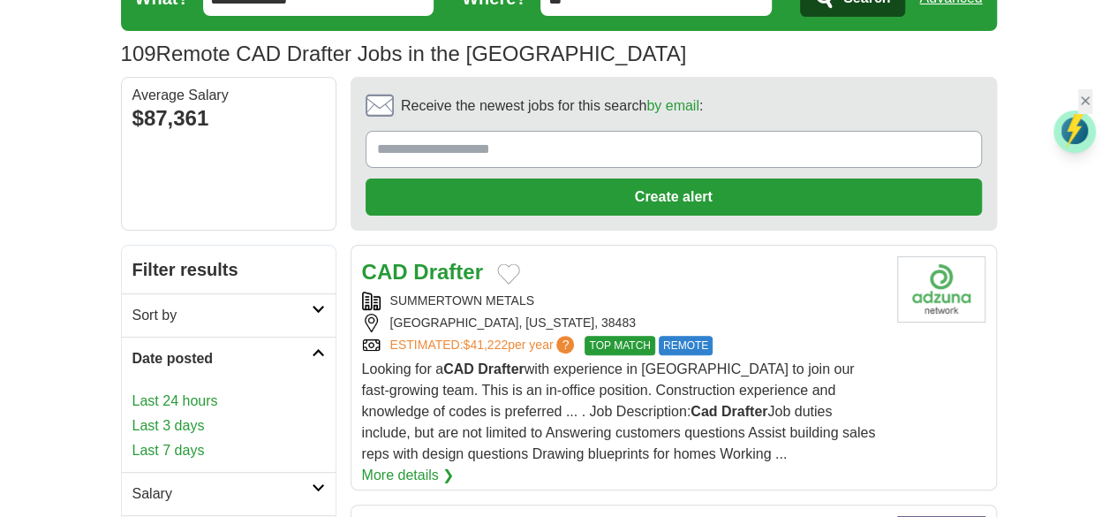
click at [132, 440] on link "Last 7 days" at bounding box center [228, 450] width 192 height 21
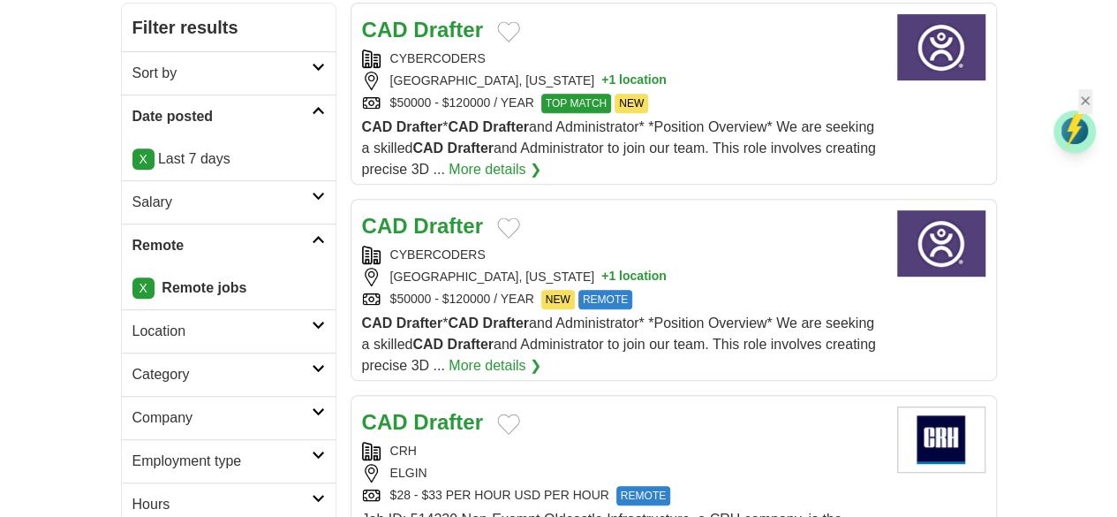
scroll to position [353, 0]
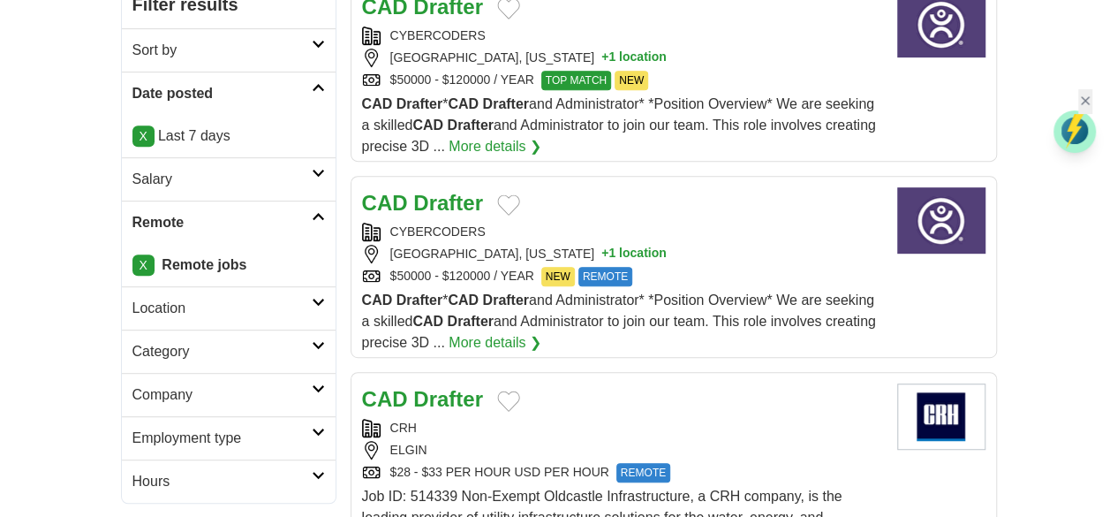
click at [413, 387] on strong "Drafter" at bounding box center [448, 399] width 70 height 24
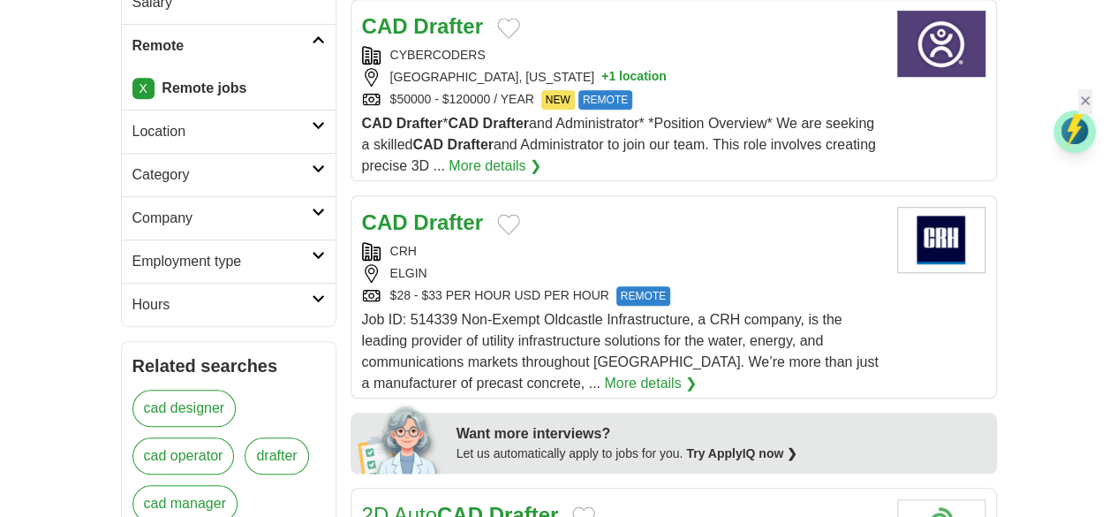
scroll to position [618, 0]
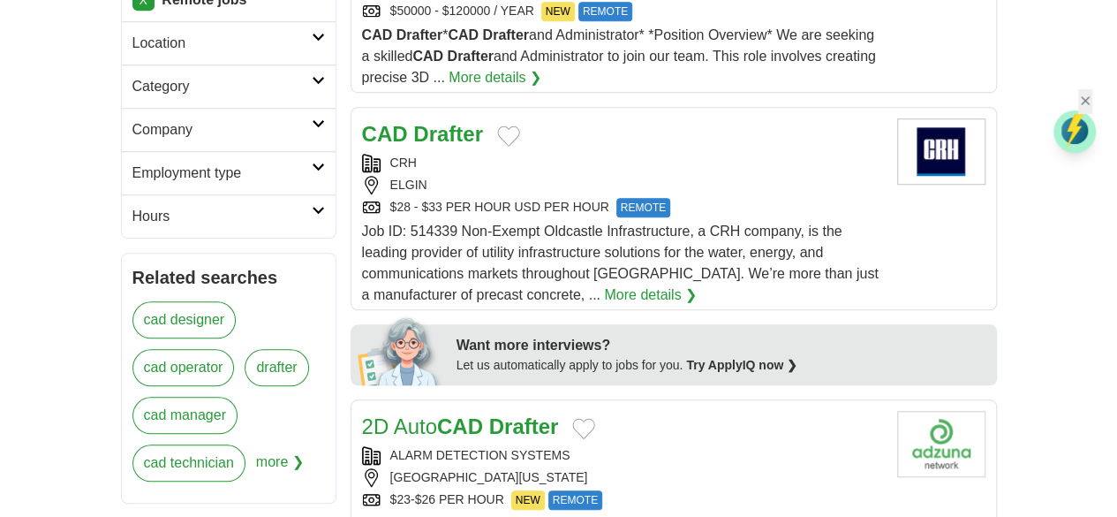
click at [434, 414] on link "2D Auto CAD Drafter" at bounding box center [460, 426] width 197 height 24
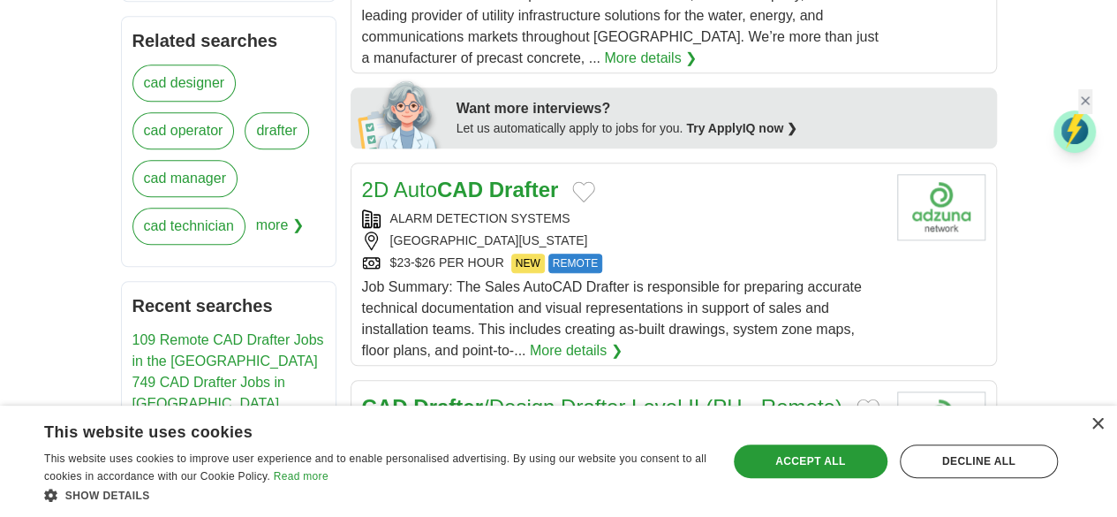
scroll to position [883, 0]
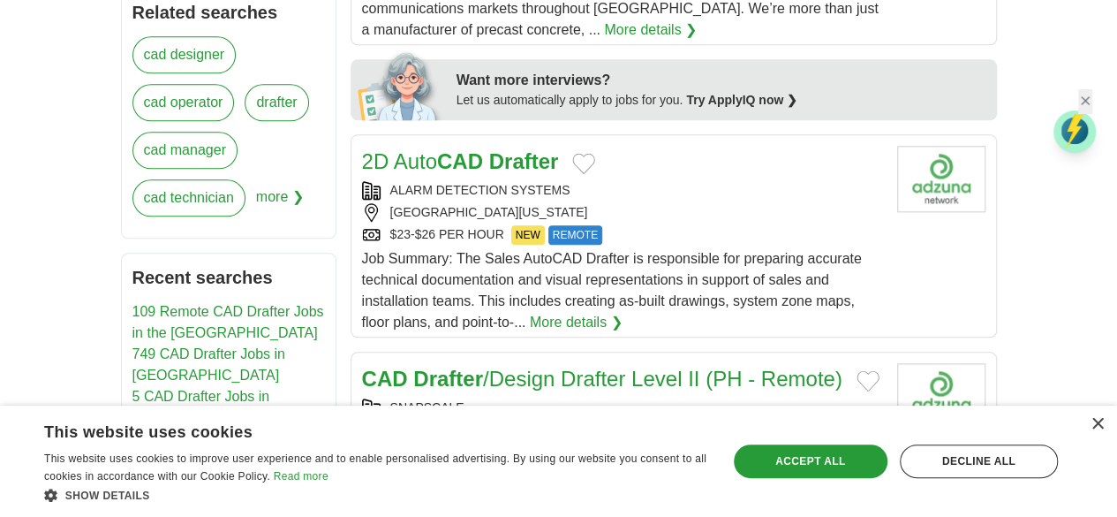
click at [530, 366] on link "CAD Drafter /Design Drafter Level II (PH - Remote)" at bounding box center [602, 378] width 480 height 24
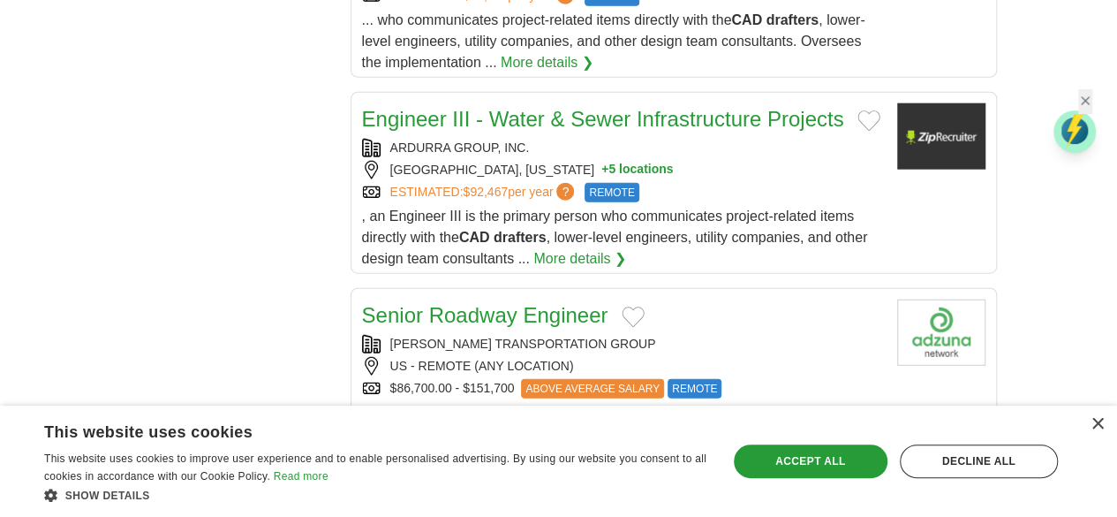
scroll to position [2384, 0]
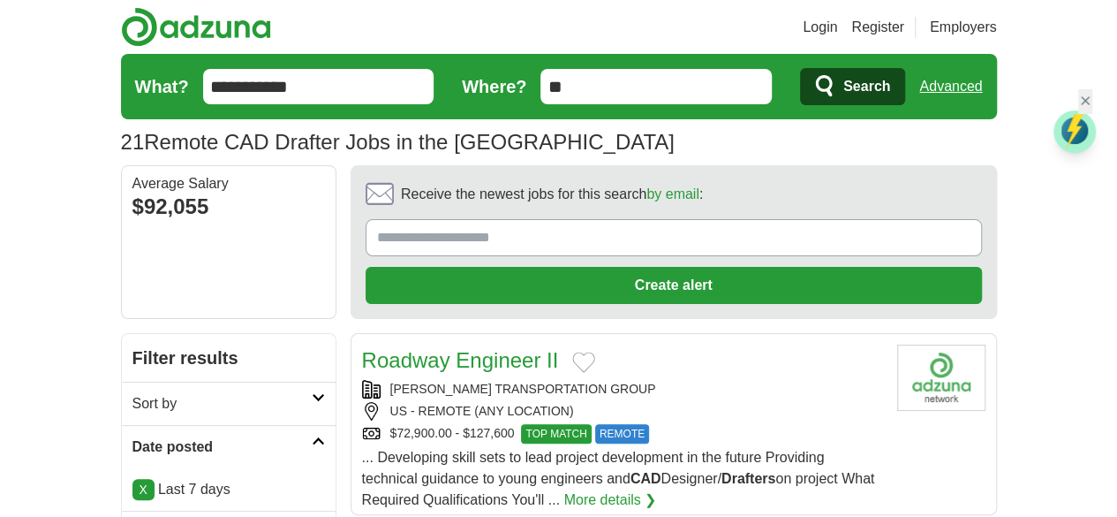
click at [276, 75] on input "**********" at bounding box center [318, 86] width 231 height 35
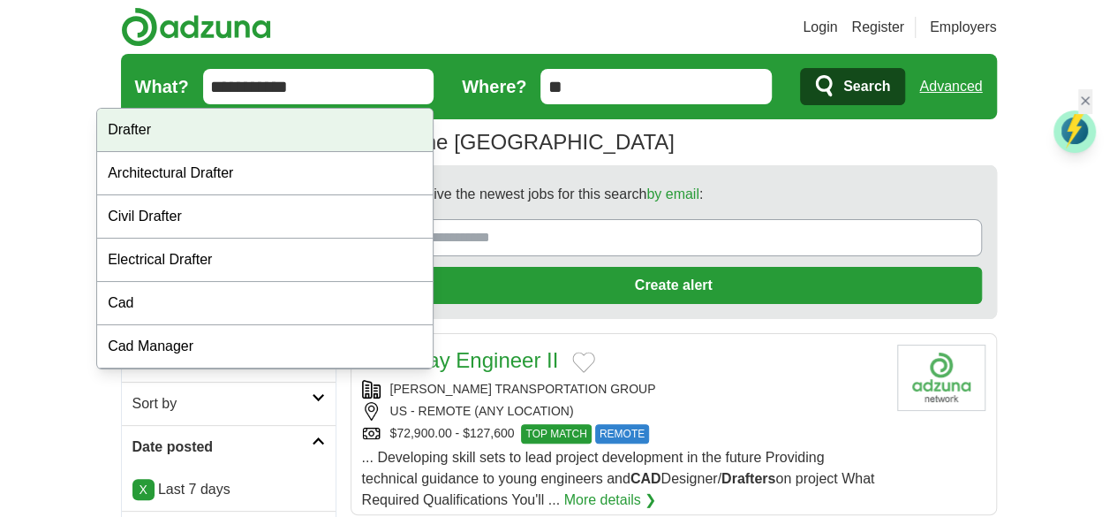
click at [250, 135] on div "Drafter" at bounding box center [265, 130] width 336 height 43
type input "*******"
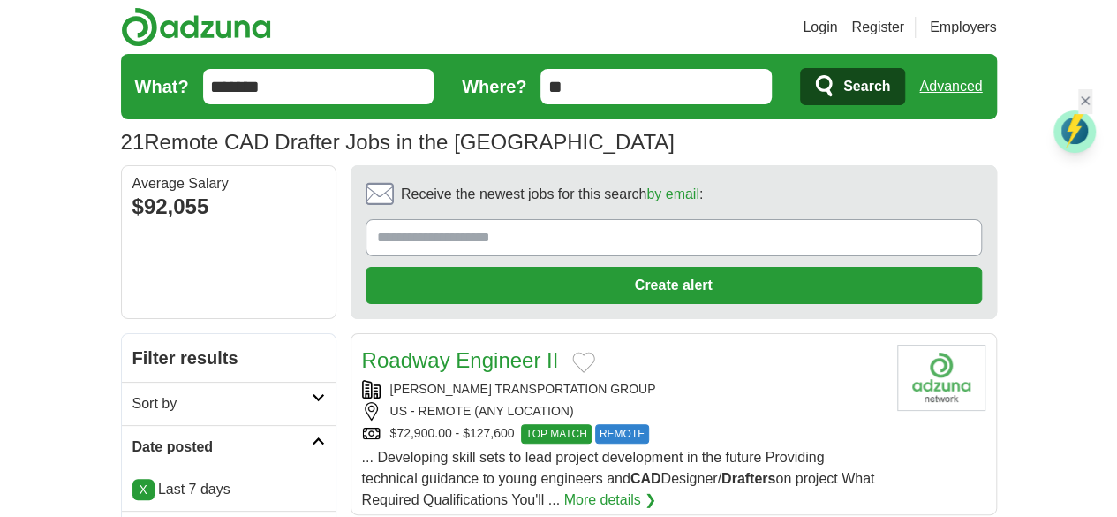
click at [890, 96] on span "Search" at bounding box center [866, 86] width 47 height 35
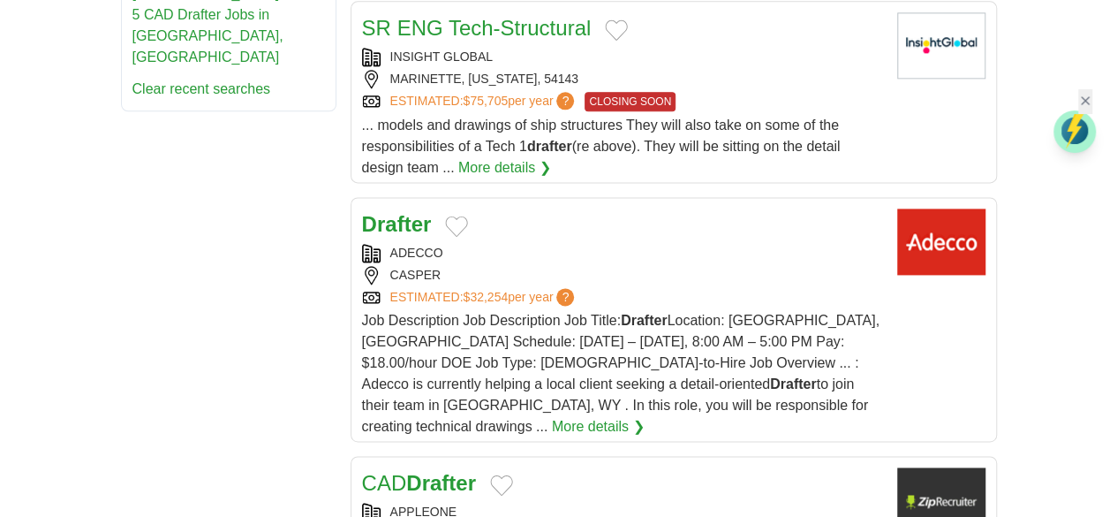
scroll to position [1148, 0]
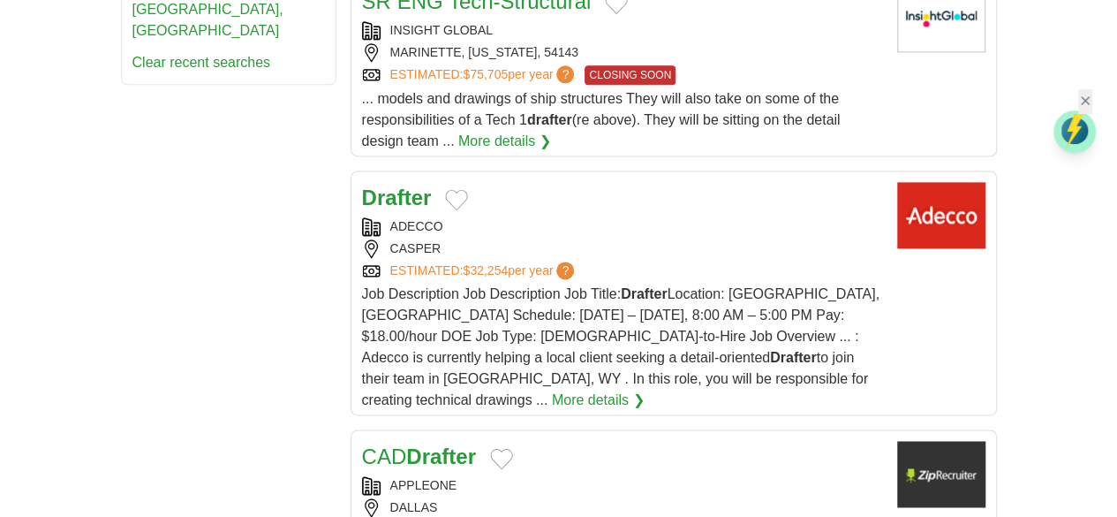
click at [604, 498] on div "DALLAS" at bounding box center [622, 507] width 521 height 19
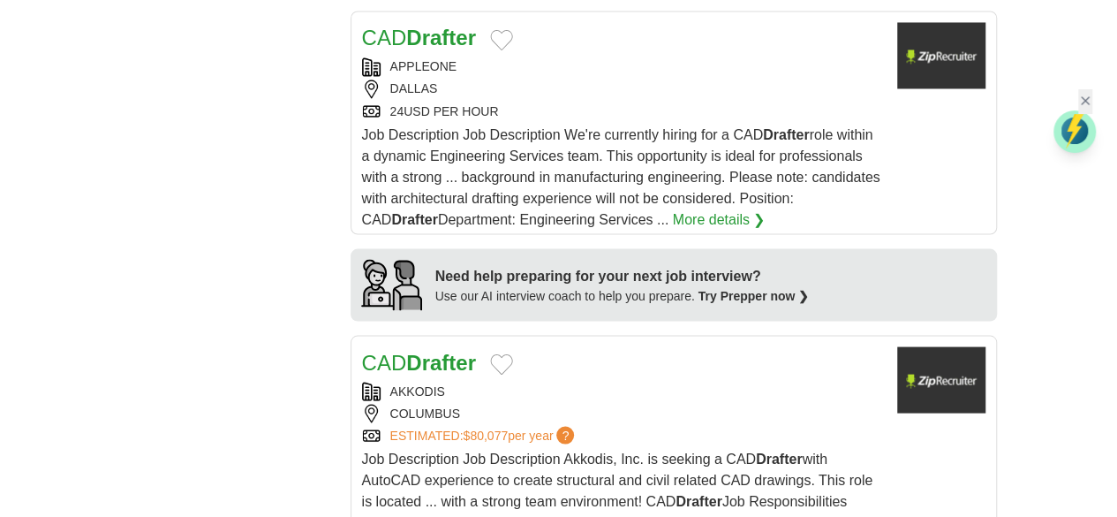
scroll to position [1589, 0]
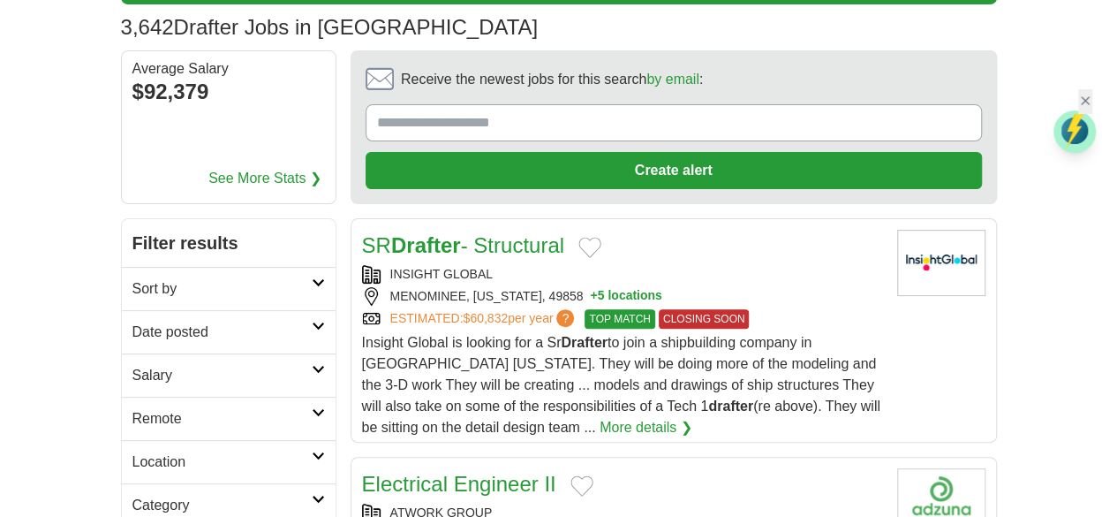
scroll to position [0, 0]
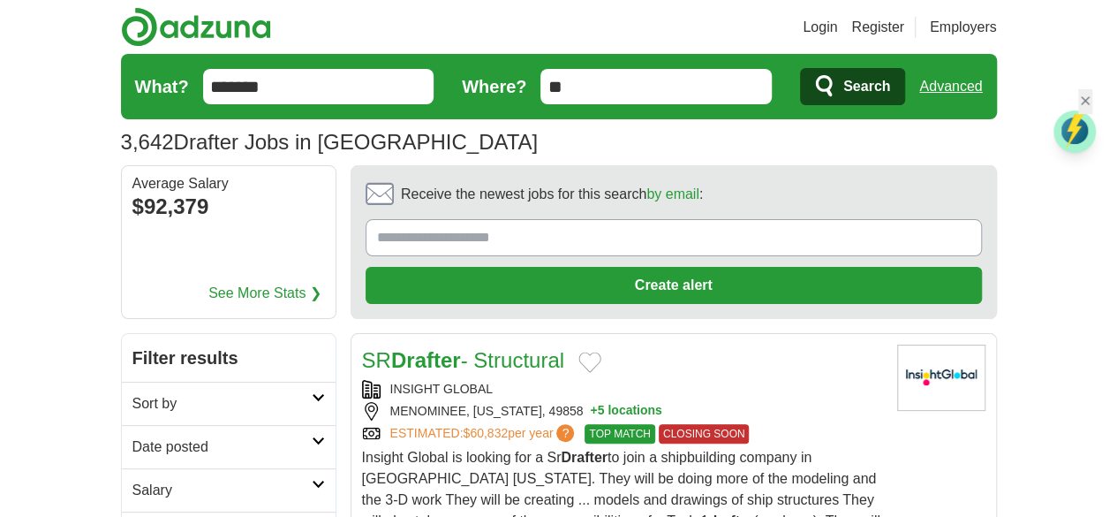
click at [772, 84] on input "**" at bounding box center [655, 86] width 231 height 35
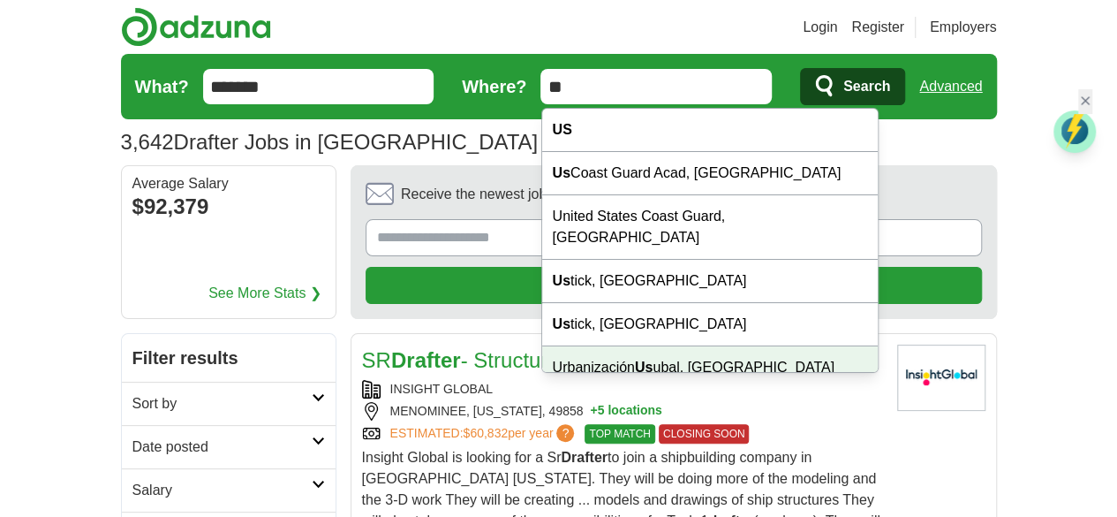
type input "*"
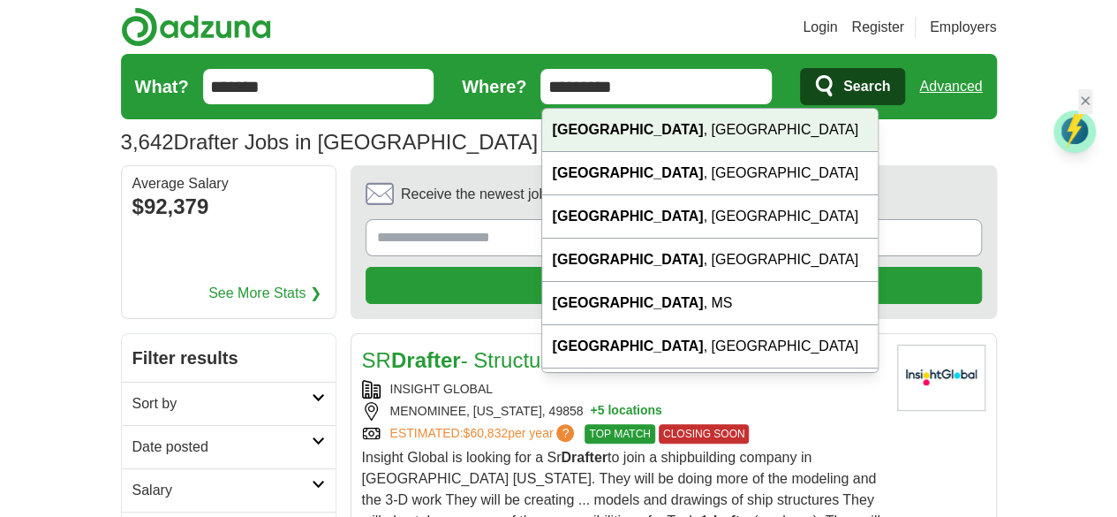
click at [669, 127] on div "Cleveland , OH" at bounding box center [710, 130] width 336 height 43
type input "**********"
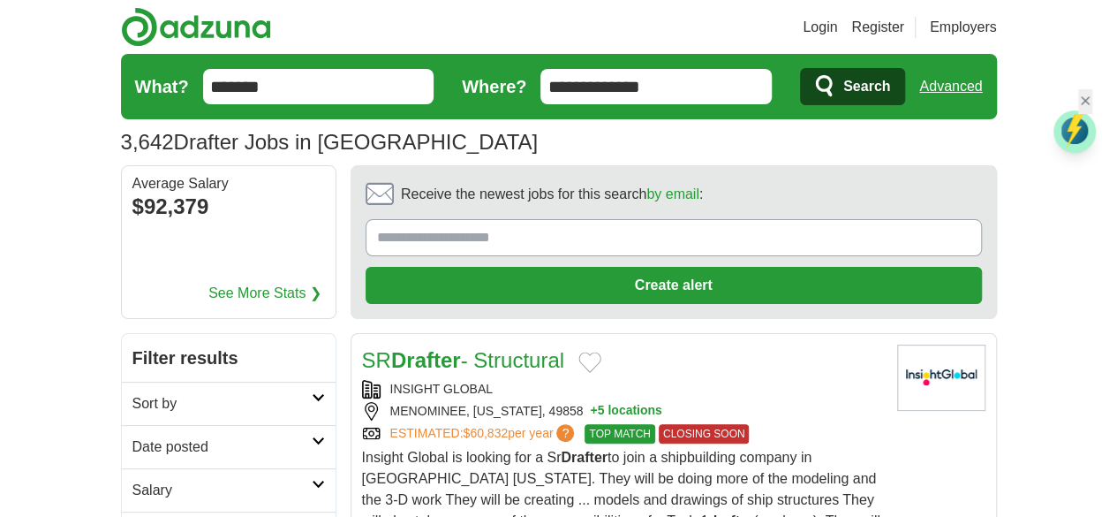
click at [836, 91] on icon "submit" at bounding box center [825, 86] width 21 height 25
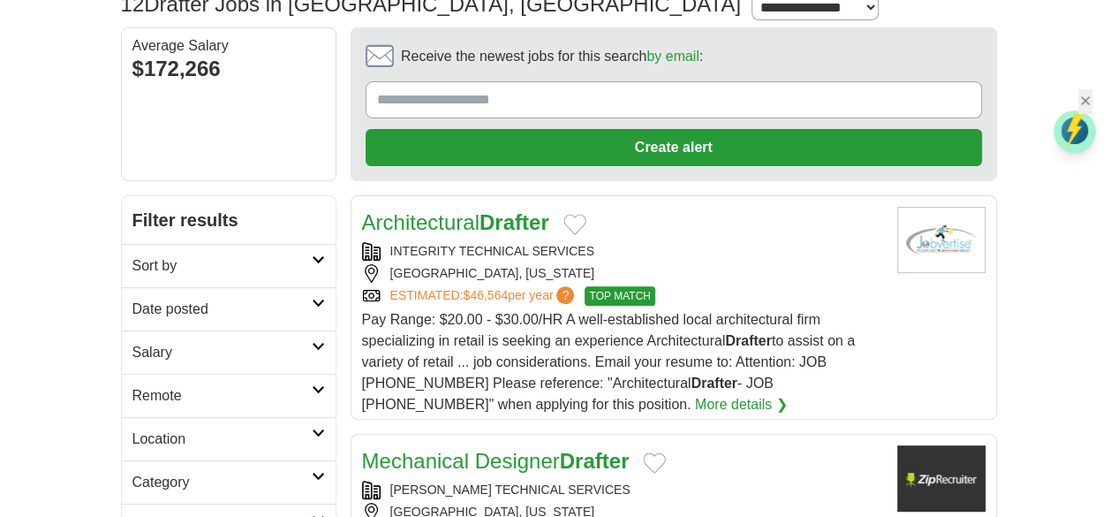
scroll to position [177, 0]
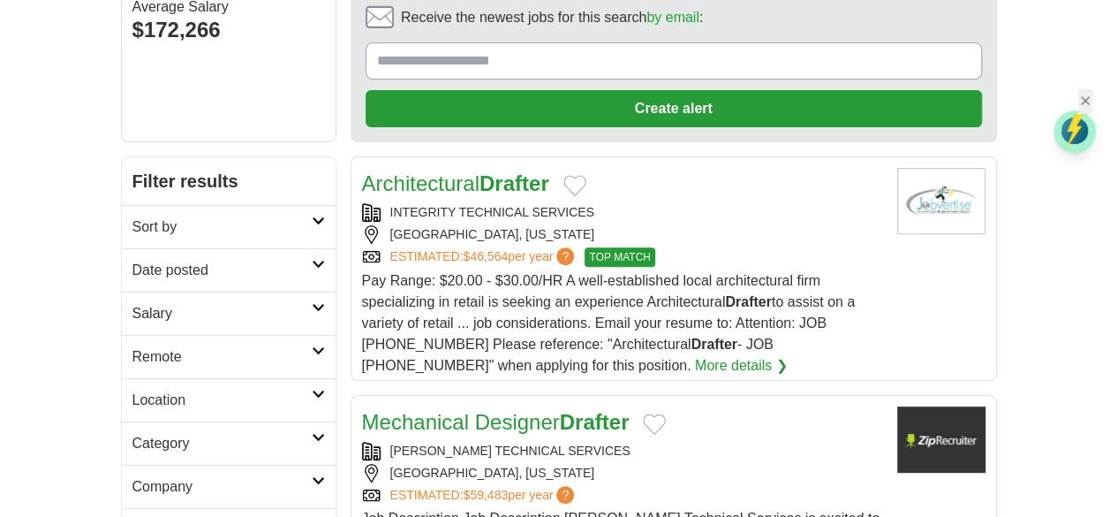
click at [560, 410] on strong "Drafter" at bounding box center [595, 422] width 70 height 24
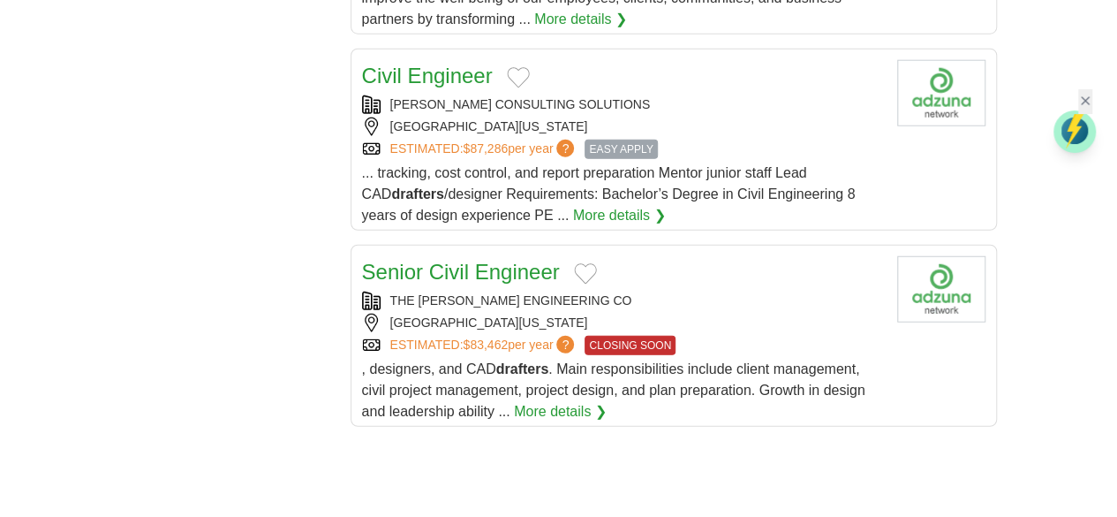
scroll to position [2296, 0]
